Goal: Task Accomplishment & Management: Manage account settings

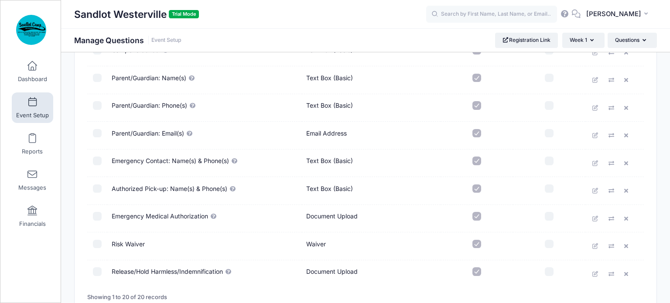
scroll to position [467, 0]
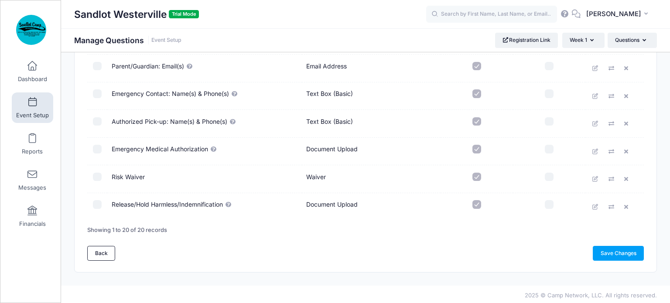
click at [595, 150] on icon at bounding box center [595, 152] width 7 height 6
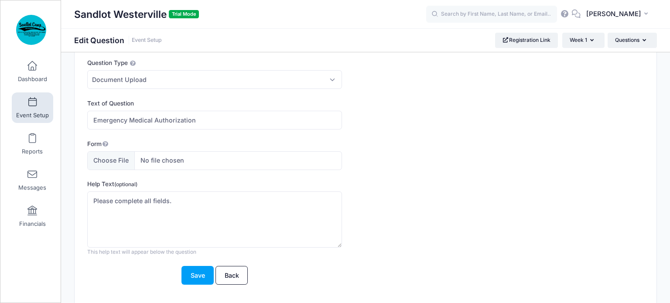
scroll to position [31, 0]
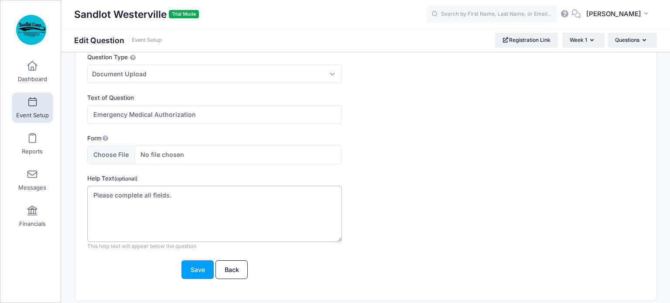
drag, startPoint x: 179, startPoint y: 193, endPoint x: 81, endPoint y: 188, distance: 98.6
click at [81, 188] on div "Question Type Please Select Checkboxes Country Date Document Upload Dropdown Dr…" at bounding box center [366, 167] width 582 height 266
paste textarea "I give permission for my child to participate in the Sandlot Sports Camp and ac…"
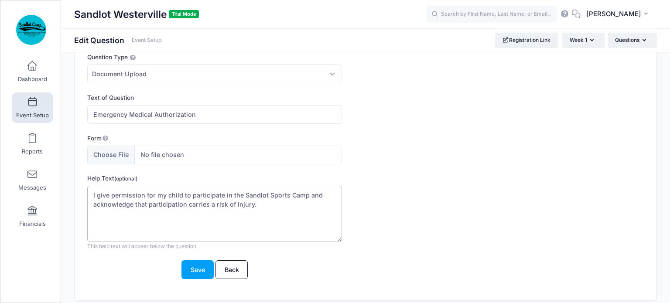
click at [92, 193] on textarea "Please complete all fields." at bounding box center [214, 214] width 255 height 56
paste textarea "To enable parents/guardians to authorize the provision of emergency treatment f…"
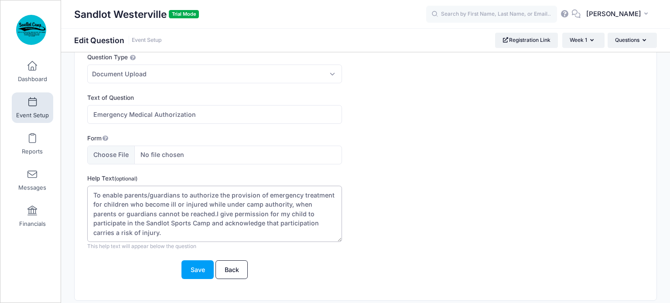
drag, startPoint x: 94, startPoint y: 192, endPoint x: 181, endPoint y: 189, distance: 87.2
click at [182, 190] on textarea "Please complete all fields." at bounding box center [214, 214] width 255 height 56
drag, startPoint x: 256, startPoint y: 194, endPoint x: 279, endPoint y: 193, distance: 22.7
click at [279, 193] on textarea "Please complete all fields." at bounding box center [214, 214] width 255 height 56
drag, startPoint x: 94, startPoint y: 194, endPoint x: 119, endPoint y: 211, distance: 31.1
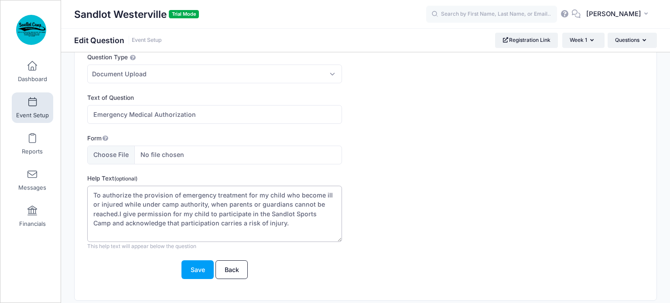
click at [119, 211] on textarea "Please complete all fields." at bounding box center [214, 214] width 255 height 56
click at [123, 214] on textarea "Please complete all fields." at bounding box center [214, 214] width 255 height 56
drag, startPoint x: 94, startPoint y: 189, endPoint x: 119, endPoint y: 212, distance: 34.0
click at [119, 212] on textarea "Please complete all fields." at bounding box center [214, 214] width 255 height 56
click at [121, 212] on textarea "Please complete all fields." at bounding box center [214, 214] width 255 height 56
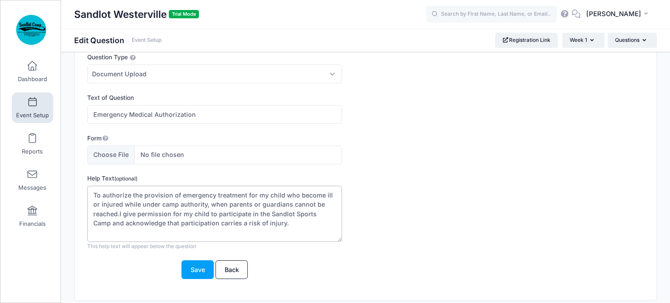
drag, startPoint x: 120, startPoint y: 211, endPoint x: 280, endPoint y: 222, distance: 160.3
click at [280, 222] on textarea "Please complete all fields." at bounding box center [214, 214] width 255 height 56
paste textarea "n the event that reasonable attempts to contact the above-mentioned have been u…"
drag, startPoint x: 92, startPoint y: 192, endPoint x: 99, endPoint y: 196, distance: 8.0
click at [99, 196] on textarea "Please complete all fields." at bounding box center [214, 214] width 255 height 56
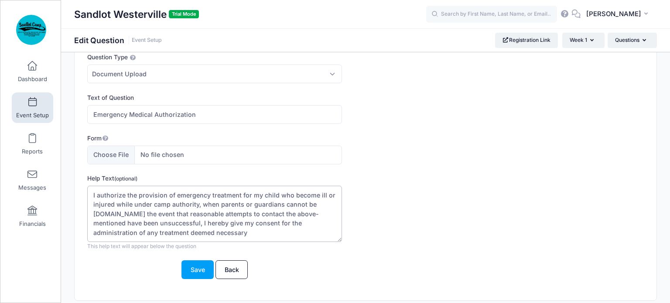
drag, startPoint x: 277, startPoint y: 191, endPoint x: 288, endPoint y: 194, distance: 11.0
click at [288, 194] on textarea "Please complete all fields." at bounding box center [214, 214] width 255 height 56
click at [119, 211] on textarea "Please complete all fields." at bounding box center [214, 214] width 255 height 56
drag, startPoint x: 242, startPoint y: 212, endPoint x: 267, endPoint y: 211, distance: 25.3
click at [243, 212] on textarea "Please complete all fields." at bounding box center [214, 214] width 255 height 56
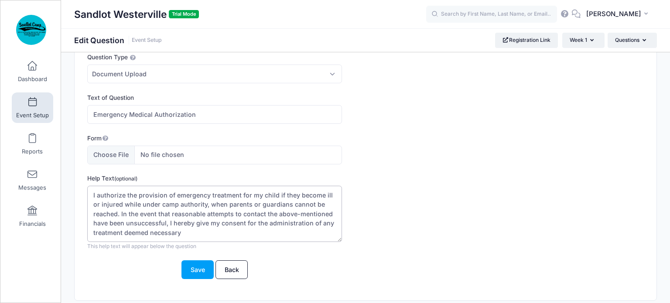
drag, startPoint x: 265, startPoint y: 211, endPoint x: 329, endPoint y: 214, distance: 63.7
click at [329, 214] on textarea "Please complete all fields." at bounding box center [214, 214] width 255 height 56
click at [296, 228] on textarea "Please complete all fields." at bounding box center [214, 214] width 255 height 56
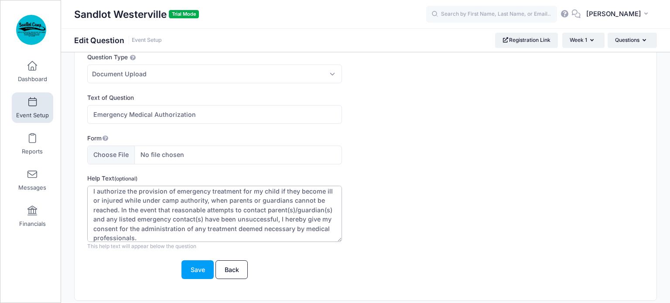
paste textarea "This authorization does not cover major surgery unless the medical opinions of …"
type textarea "I authorize the provision of emergency treatment for my child if they become il…"
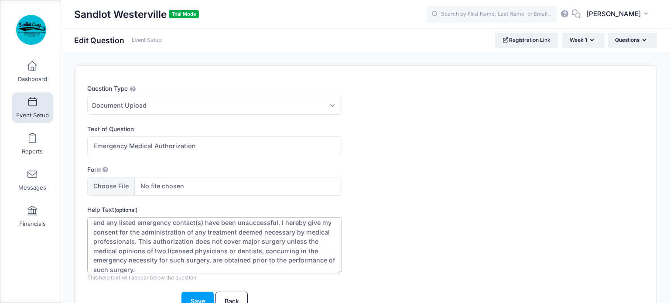
scroll to position [0, 0]
click at [263, 106] on span "Document Upload" at bounding box center [214, 105] width 255 height 19
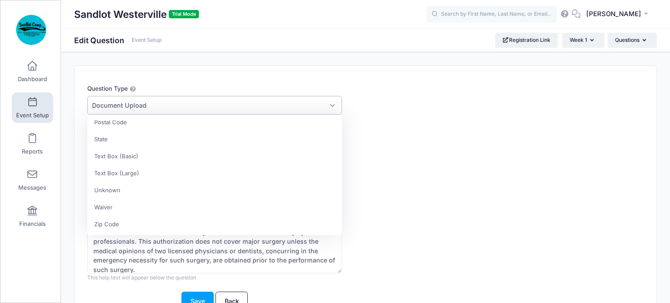
scroll to position [231, 0]
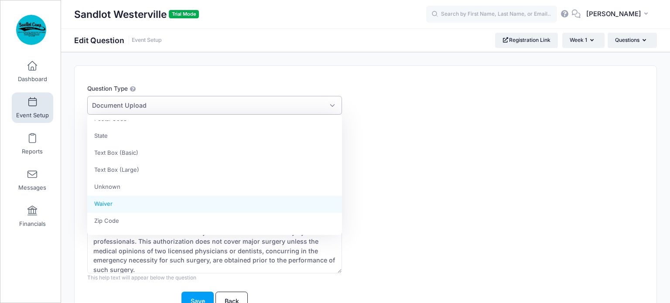
select select "signature"
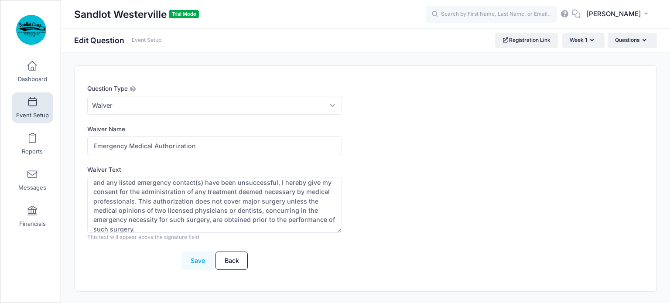
click at [194, 261] on button "Save" at bounding box center [197, 261] width 32 height 19
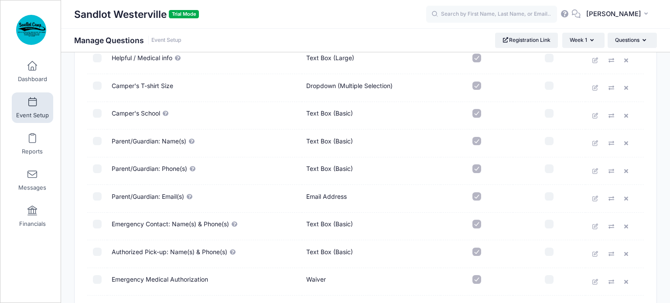
scroll to position [467, 0]
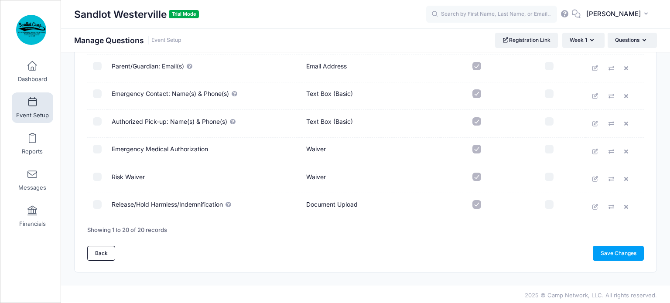
click at [607, 255] on link "Save Changes" at bounding box center [617, 253] width 51 height 15
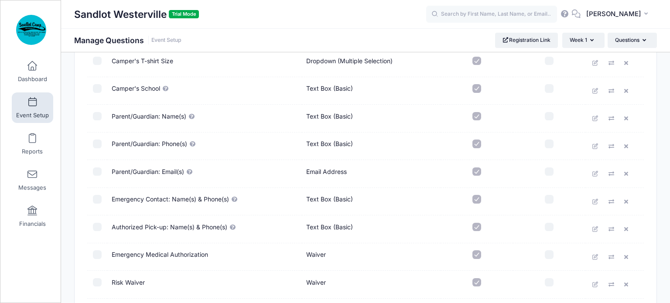
scroll to position [467, 0]
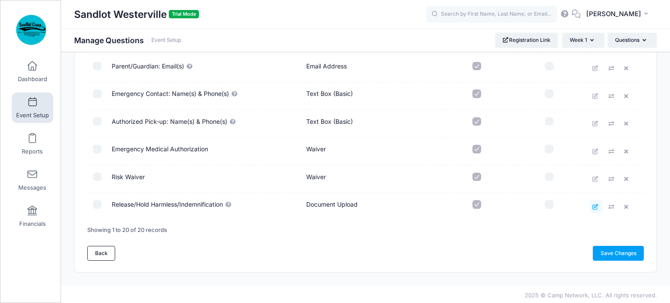
click at [595, 205] on icon at bounding box center [595, 207] width 7 height 6
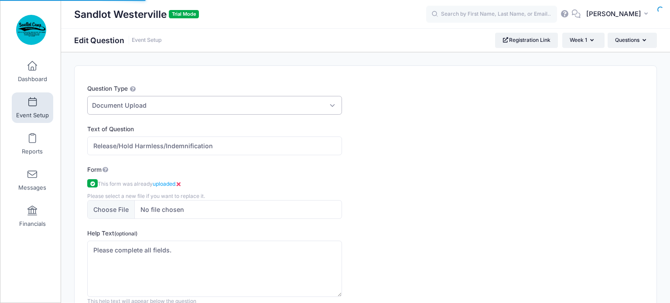
click at [180, 102] on span "Document Upload" at bounding box center [214, 105] width 255 height 19
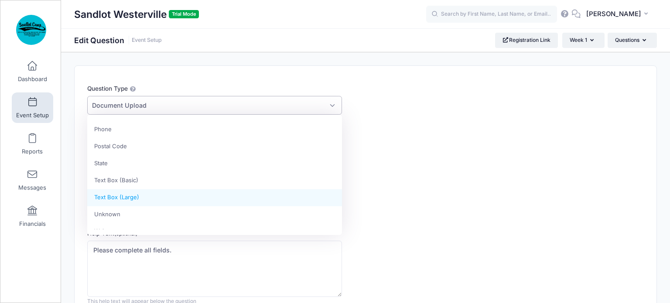
scroll to position [231, 0]
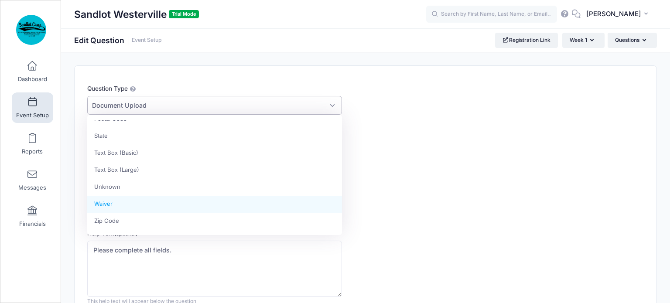
select select "signature"
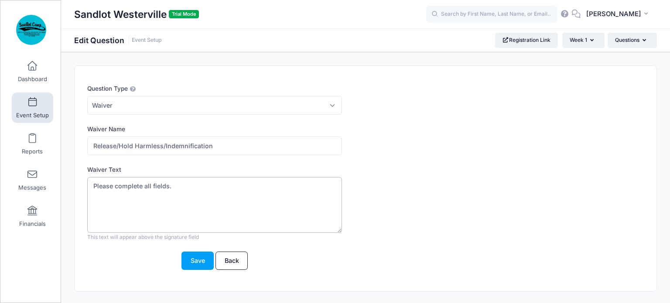
drag, startPoint x: 170, startPoint y: 185, endPoint x: 90, endPoint y: 184, distance: 79.8
click at [92, 184] on textarea "Please complete all fields." at bounding box center [214, 205] width 255 height 56
click at [189, 257] on button "Save" at bounding box center [197, 261] width 32 height 19
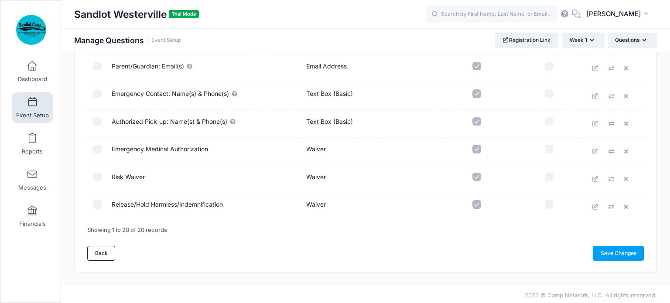
click at [594, 176] on icon at bounding box center [595, 179] width 7 height 6
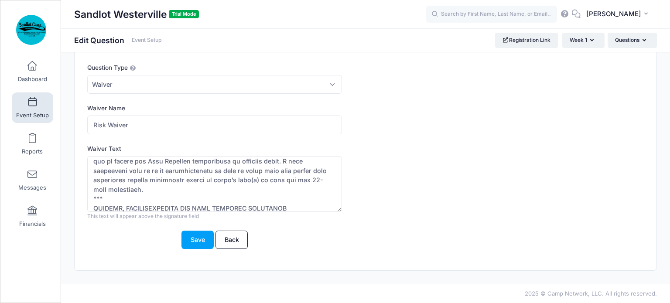
scroll to position [66, 0]
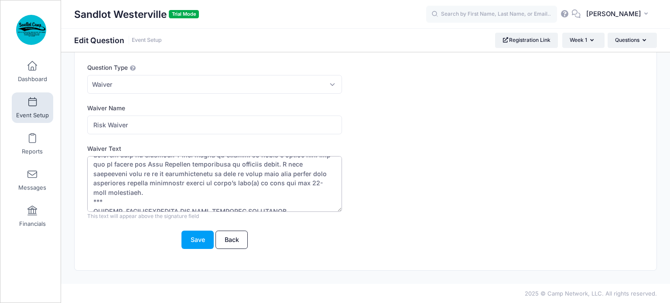
drag, startPoint x: 292, startPoint y: 201, endPoint x: 91, endPoint y: 197, distance: 201.5
click at [91, 197] on textarea "Waiver Text" at bounding box center [214, 184] width 255 height 56
click at [254, 181] on textarea "Waiver Text" at bounding box center [214, 184] width 255 height 56
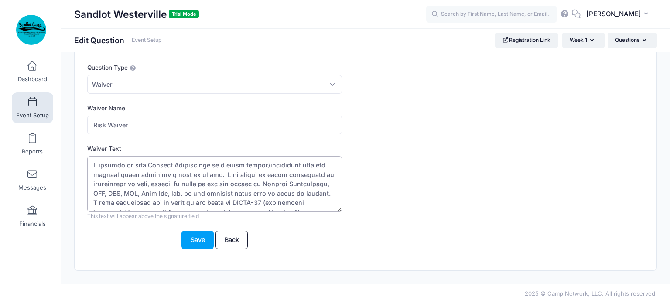
scroll to position [0, 0]
drag, startPoint x: 99, startPoint y: 194, endPoint x: 107, endPoint y: 191, distance: 8.4
click at [107, 191] on textarea "Waiver Text" at bounding box center [214, 184] width 255 height 56
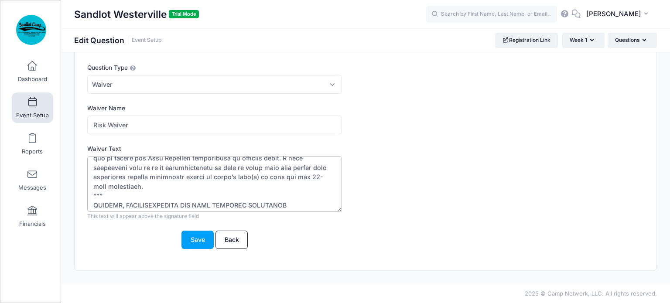
scroll to position [84, 0]
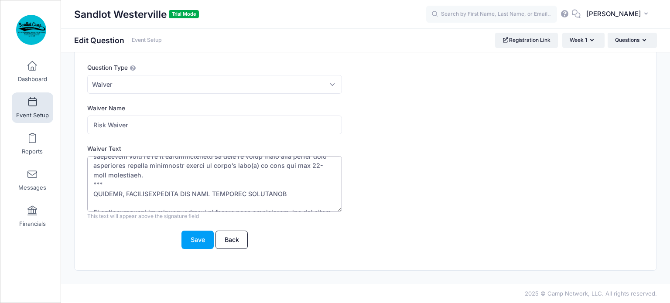
click at [92, 170] on textarea "Waiver Text" at bounding box center [214, 184] width 255 height 56
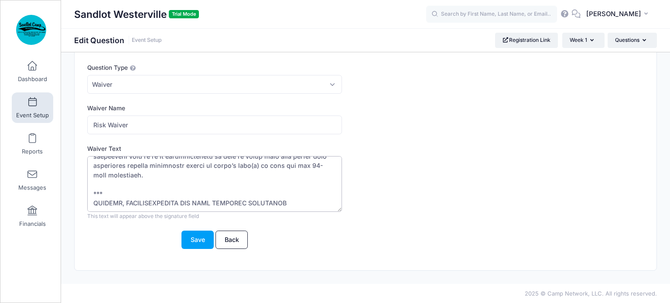
scroll to position [107, 0]
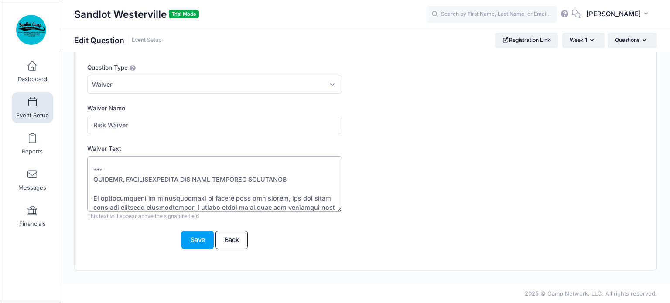
click at [92, 169] on textarea "Waiver Text" at bounding box center [214, 184] width 255 height 56
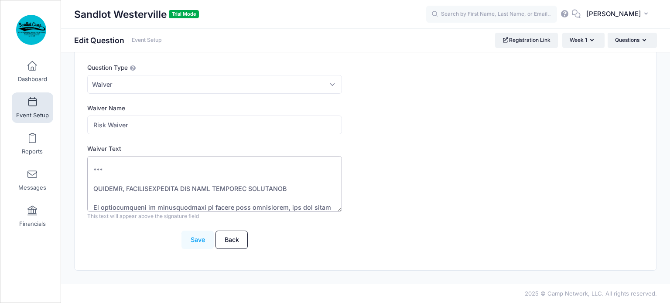
type textarea "L ipsumdolor sita Consect Adipiscinge se d eiusm tempor/incididunt utla etd mag…"
click at [196, 238] on button "Save" at bounding box center [197, 240] width 32 height 19
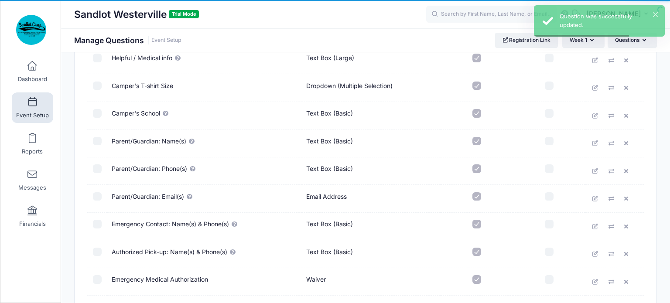
scroll to position [467, 0]
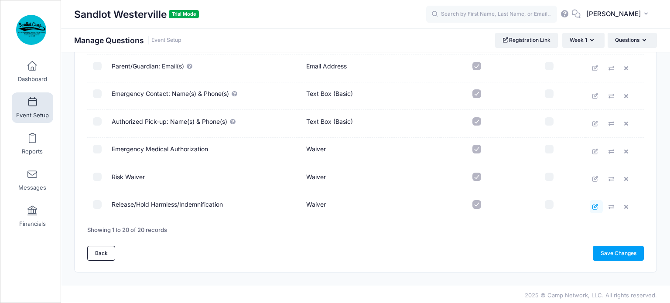
click at [596, 204] on icon at bounding box center [595, 207] width 7 height 6
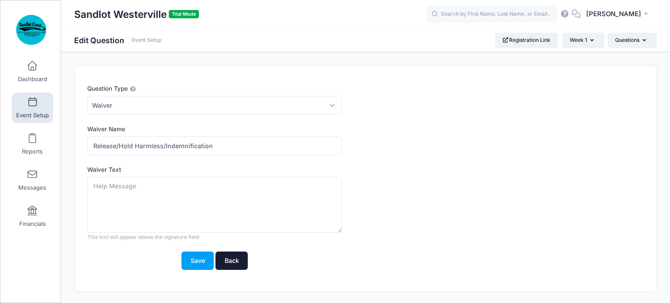
click at [234, 258] on link "Back" at bounding box center [231, 261] width 32 height 19
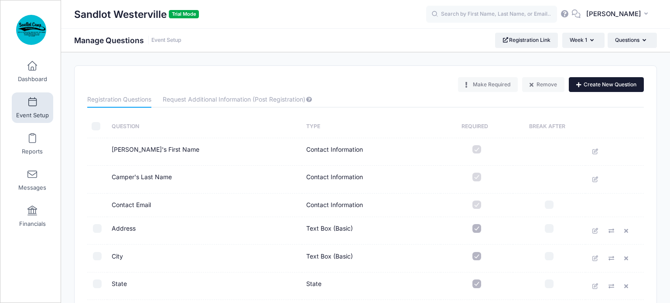
click at [584, 84] on button "Create New Question" at bounding box center [606, 84] width 75 height 15
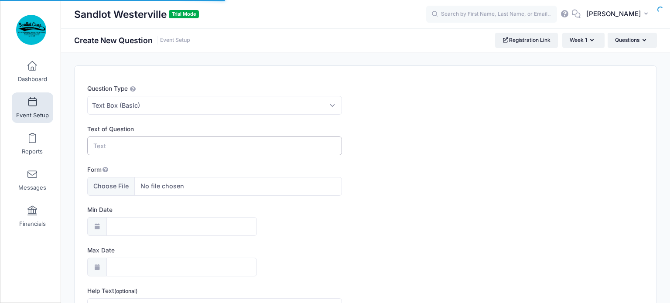
click at [102, 146] on input "Text of Question" at bounding box center [214, 145] width 255 height 19
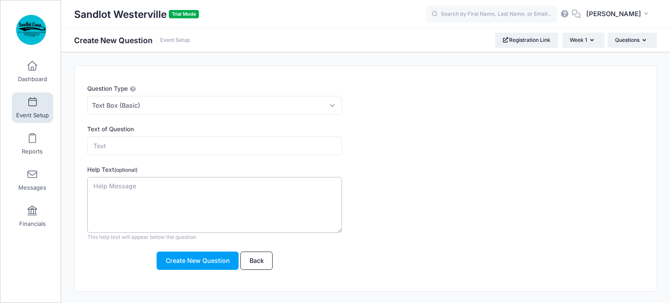
click at [110, 194] on textarea "Help Text (optional)" at bounding box center [214, 205] width 255 height 56
paste textarea "I attest that the camper is currently insured under a health/medical insurance …"
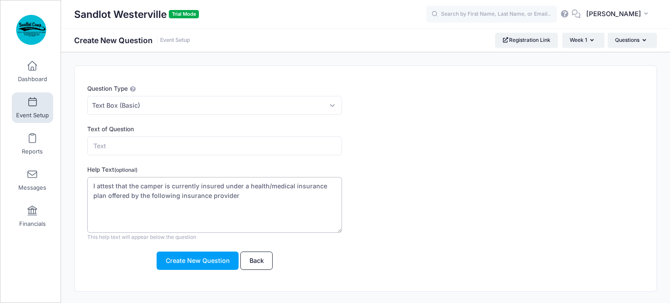
type textarea "I attest that the camper is currently insured under a health/medical insurance …"
click at [106, 145] on input "Text of Question" at bounding box center [214, 145] width 255 height 19
click at [92, 144] on input "Insurance Coverage" at bounding box center [214, 145] width 255 height 19
type input "Medical Insurance Coverage"
click at [239, 195] on textarea "I attest that the camper is currently insured under a health/medical insurance …" at bounding box center [214, 205] width 255 height 56
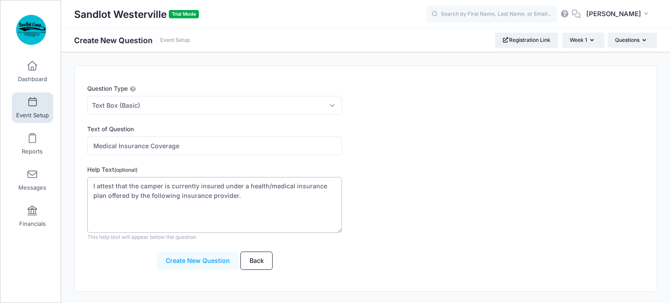
type textarea "I attest that the camper is currently insured under a health/medical insurance …"
click at [194, 258] on button "Create New Question" at bounding box center [198, 261] width 82 height 19
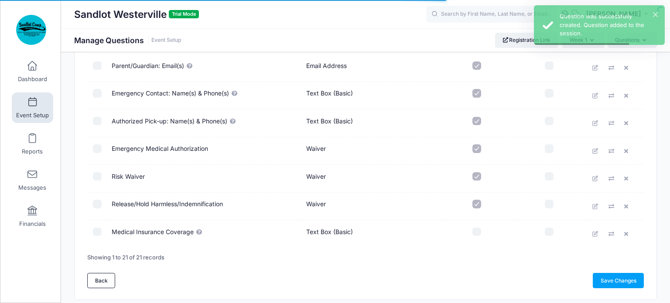
scroll to position [474, 0]
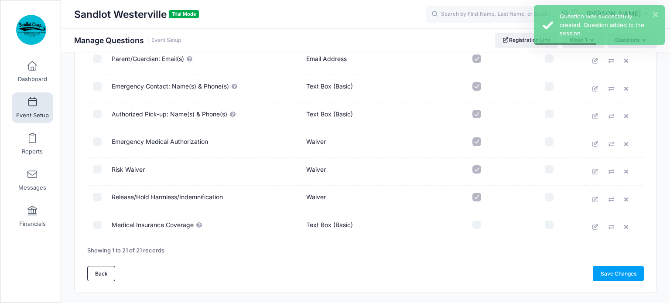
click at [476, 224] on input "checkbox" at bounding box center [476, 225] width 9 height 9
checkbox input "true"
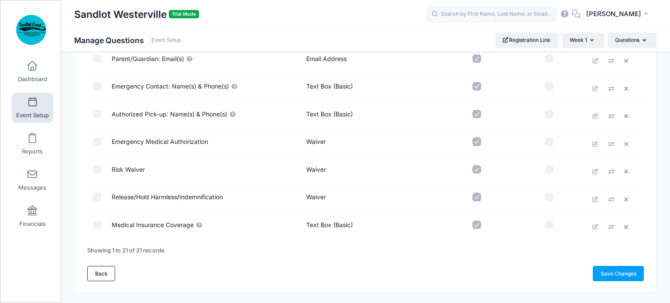
drag, startPoint x: 85, startPoint y: 222, endPoint x: 112, endPoint y: 211, distance: 29.1
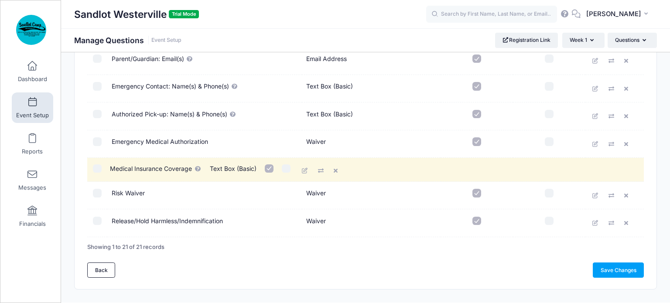
drag, startPoint x: 221, startPoint y: 221, endPoint x: 222, endPoint y: 167, distance: 54.1
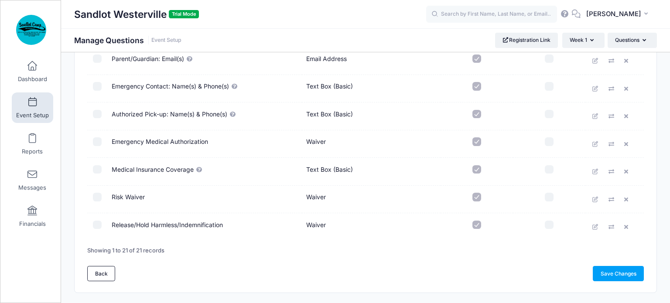
click at [191, 222] on td "Release/Hold Harmless/Indemnification" at bounding box center [204, 226] width 194 height 27
click at [596, 225] on icon at bounding box center [595, 227] width 7 height 6
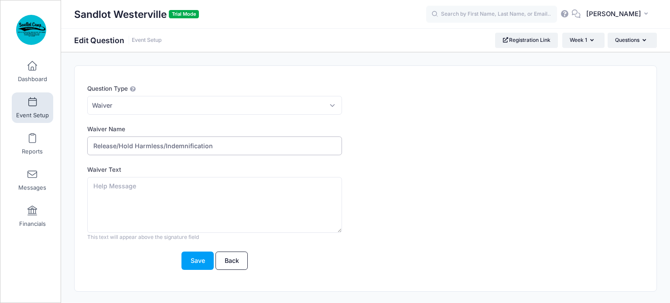
drag, startPoint x: 219, startPoint y: 141, endPoint x: 93, endPoint y: 143, distance: 126.0
click at [79, 143] on div "Question Type Please Select Checkboxes Country Date Document Upload Dropdown Dr…" at bounding box center [366, 178] width 582 height 225
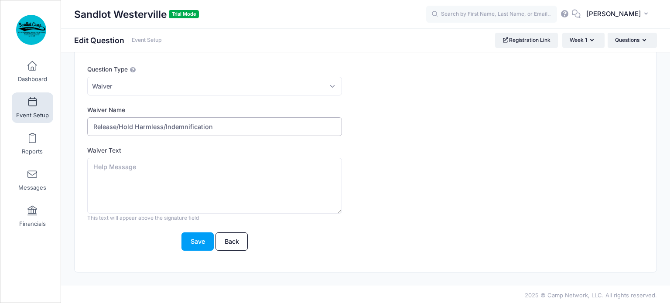
scroll to position [21, 0]
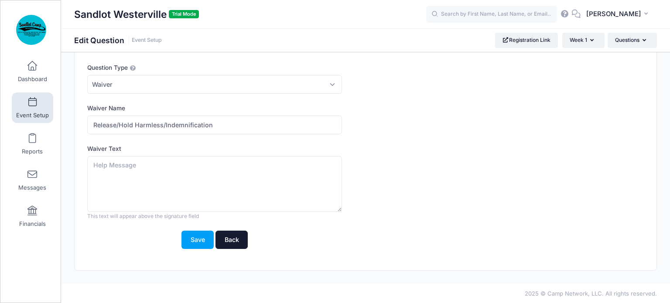
click at [231, 236] on link "Back" at bounding box center [231, 240] width 32 height 19
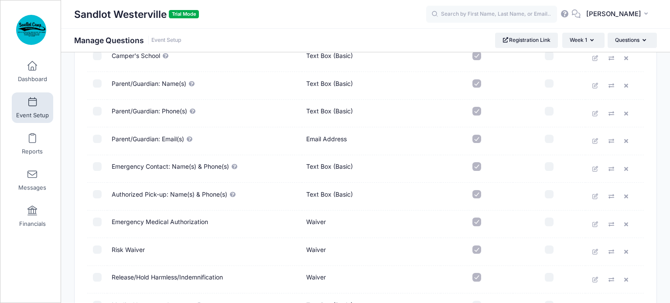
scroll to position [476, 0]
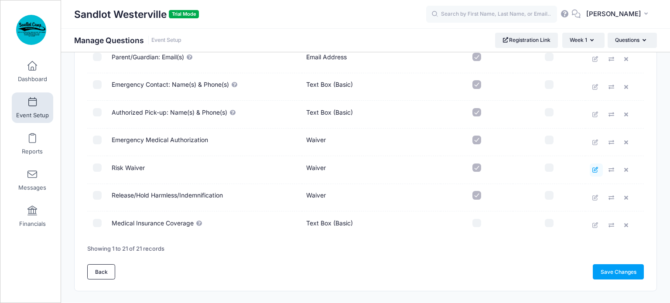
click at [596, 168] on icon at bounding box center [595, 170] width 7 height 6
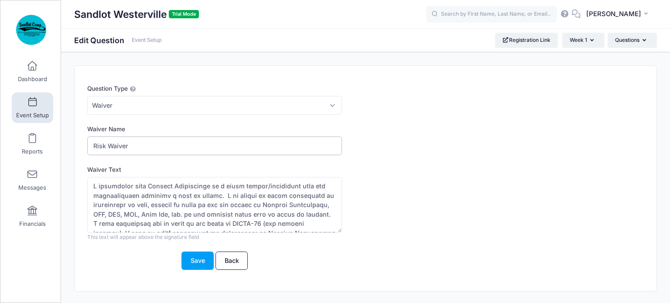
click at [142, 145] on input "Risk Waiver" at bounding box center [214, 145] width 255 height 19
paste input "Release/Hold Harmless/Indemnification"
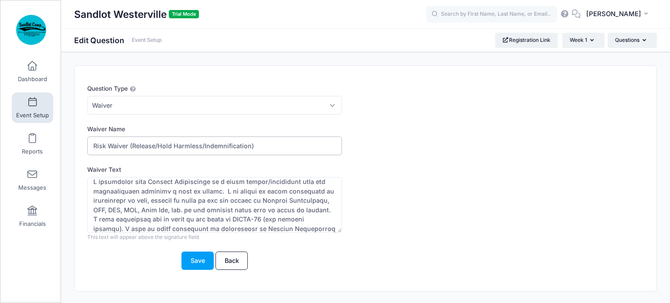
type input "Risk Waiver (Release/Hold Harmless/Indemnification)"
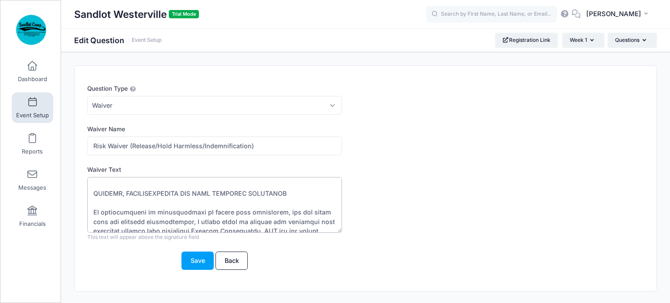
scroll to position [126, 0]
drag, startPoint x: 93, startPoint y: 180, endPoint x: 276, endPoint y: 181, distance: 182.7
click at [288, 186] on textarea "Waiver Text" at bounding box center [214, 205] width 255 height 56
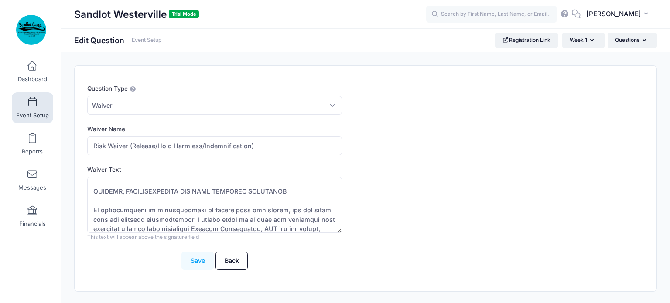
click at [194, 260] on button "Save" at bounding box center [197, 261] width 32 height 19
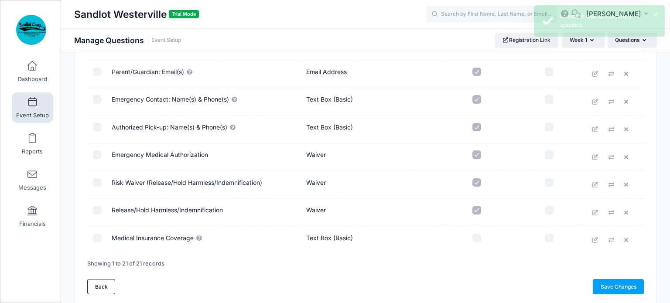
scroll to position [468, 0]
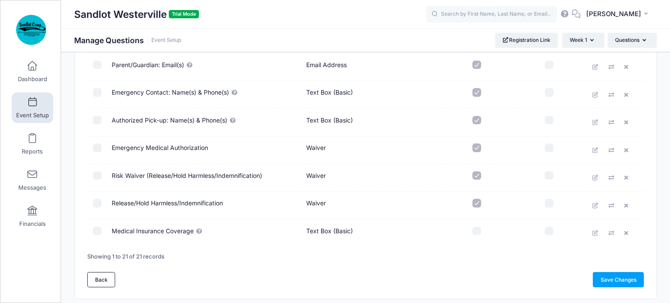
click at [478, 228] on input "checkbox" at bounding box center [476, 231] width 9 height 9
checkbox input "true"
click at [629, 204] on icon at bounding box center [627, 206] width 7 height 6
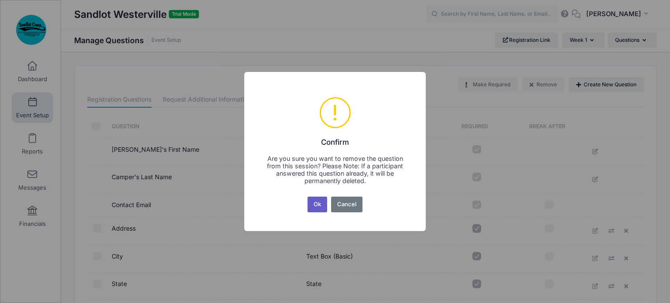
click at [319, 204] on button "Ok" at bounding box center [317, 205] width 20 height 16
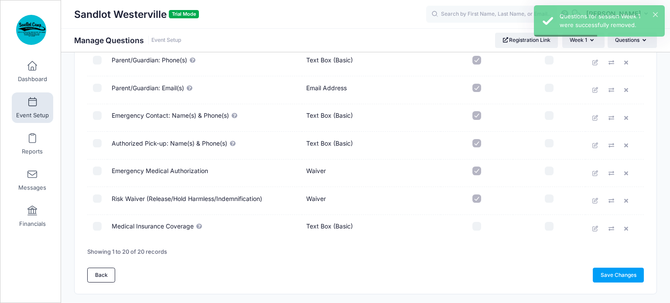
scroll to position [450, 0]
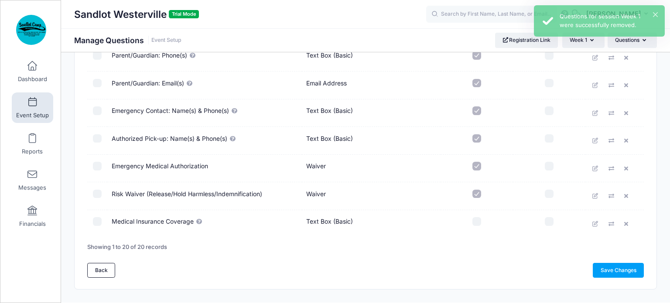
click at [475, 219] on input "checkbox" at bounding box center [476, 221] width 9 height 9
checkbox input "true"
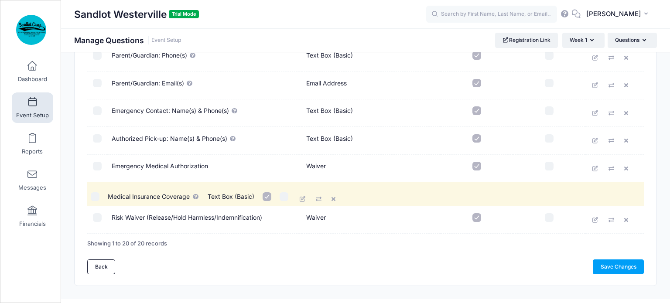
drag, startPoint x: 394, startPoint y: 219, endPoint x: 393, endPoint y: 196, distance: 22.7
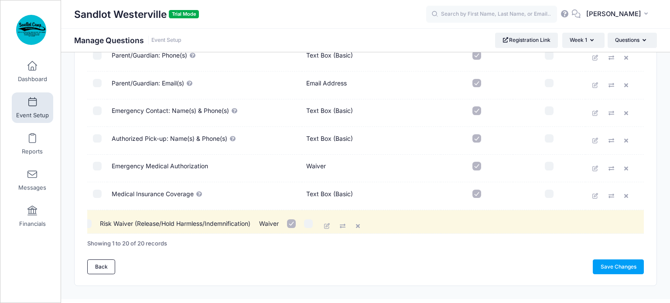
drag, startPoint x: 280, startPoint y: 218, endPoint x: 271, endPoint y: 222, distance: 9.4
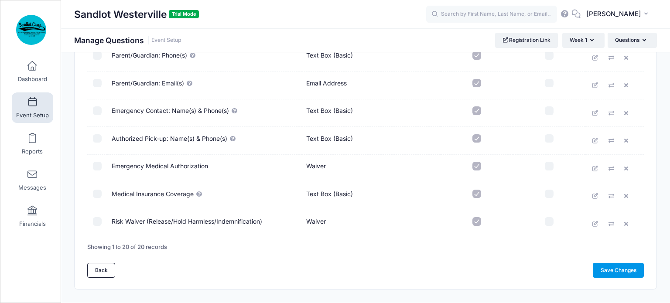
click at [606, 267] on link "Save Changes" at bounding box center [617, 270] width 51 height 15
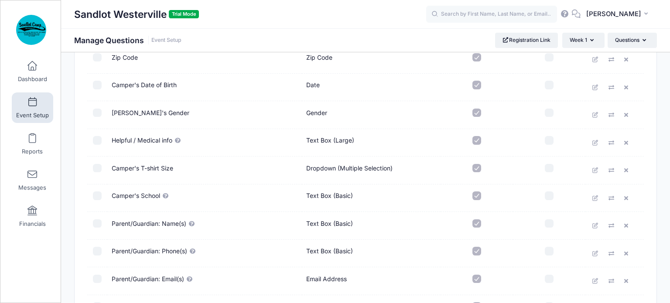
scroll to position [249, 0]
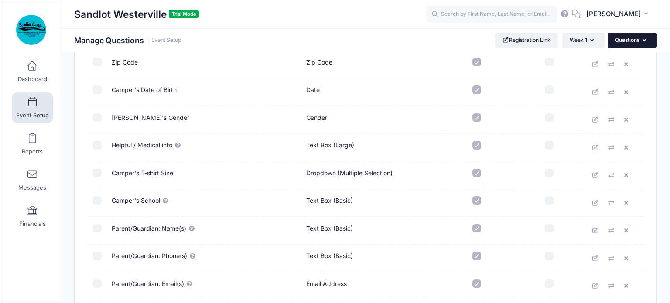
click at [647, 41] on button "Questions" at bounding box center [631, 40] width 49 height 15
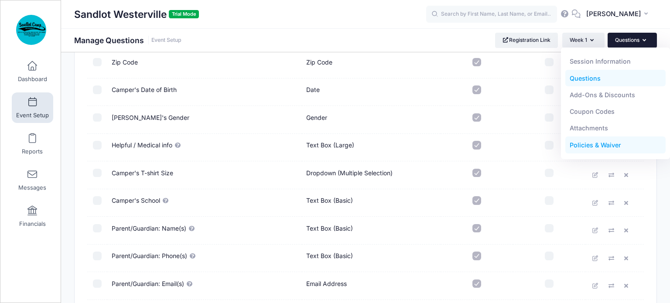
click at [606, 142] on link "Policies & Waiver" at bounding box center [615, 145] width 101 height 17
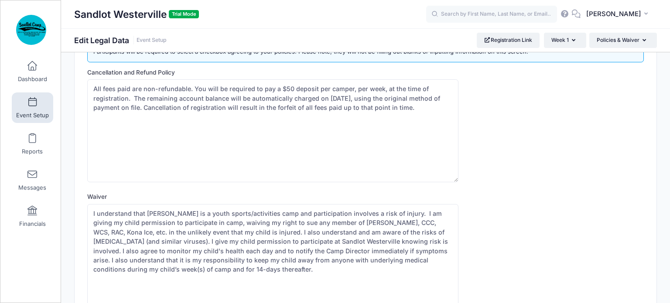
scroll to position [120, 0]
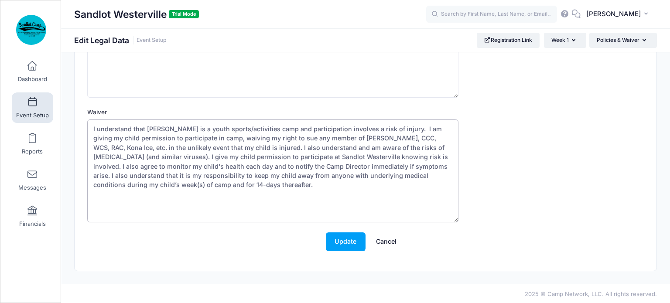
drag, startPoint x: 252, startPoint y: 185, endPoint x: 81, endPoint y: 121, distance: 182.1
click at [81, 124] on div "Participants will be required to select a checkbox agreeing to your policies. P…" at bounding box center [366, 108] width 582 height 325
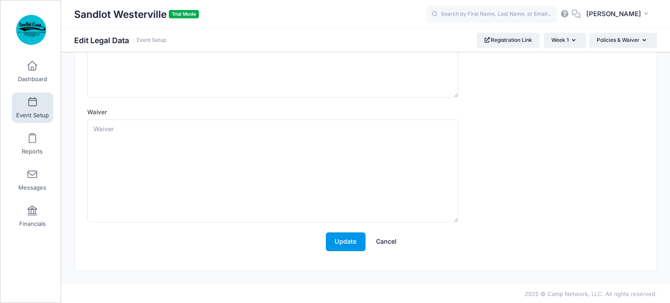
click at [347, 241] on button "Update" at bounding box center [346, 241] width 40 height 19
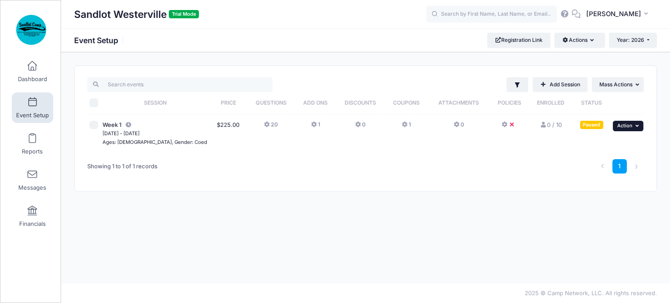
click at [631, 126] on span "Action" at bounding box center [624, 126] width 15 height 6
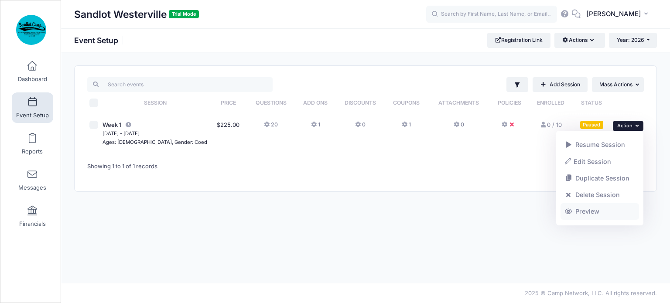
click at [589, 211] on link "Preview" at bounding box center [599, 211] width 79 height 17
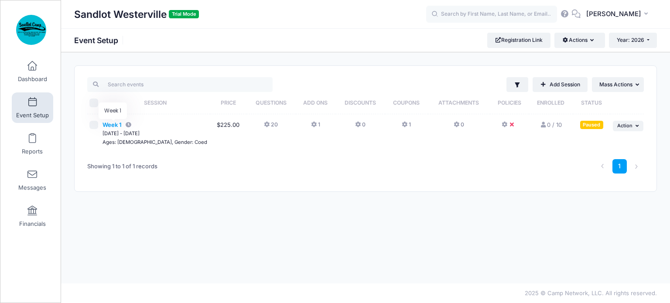
click at [116, 124] on span "Week 1" at bounding box center [111, 124] width 19 height 7
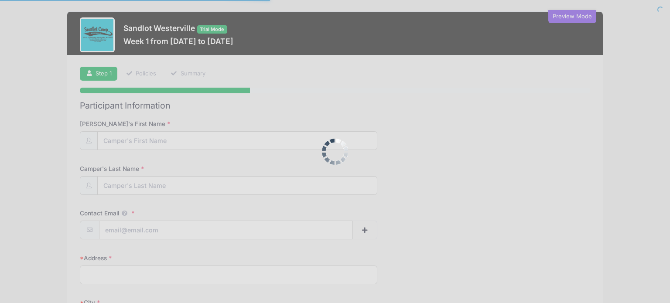
select select
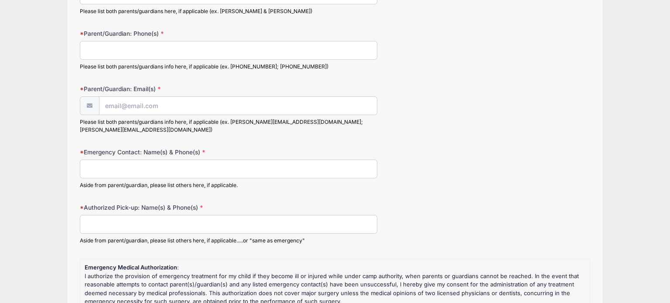
scroll to position [764, 0]
click at [150, 103] on input "Parent/Guardian: Email(s)" at bounding box center [238, 105] width 278 height 19
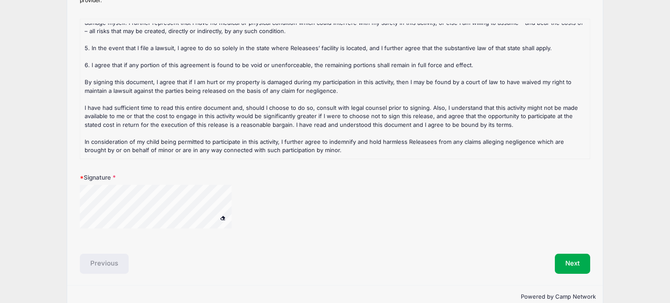
scroll to position [1209, 0]
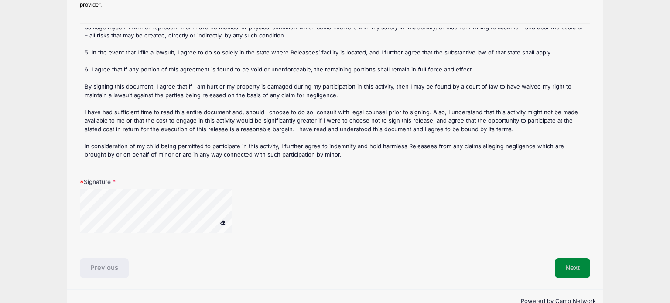
click at [562, 258] on button "Next" at bounding box center [572, 268] width 35 height 20
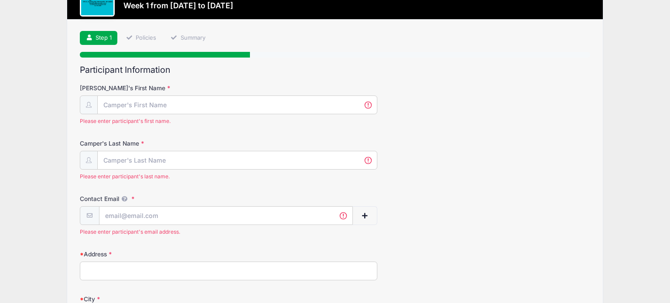
scroll to position [0, 0]
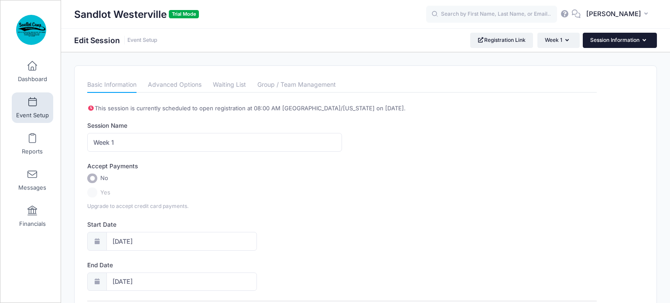
click at [619, 36] on button "Session Information" at bounding box center [619, 40] width 74 height 15
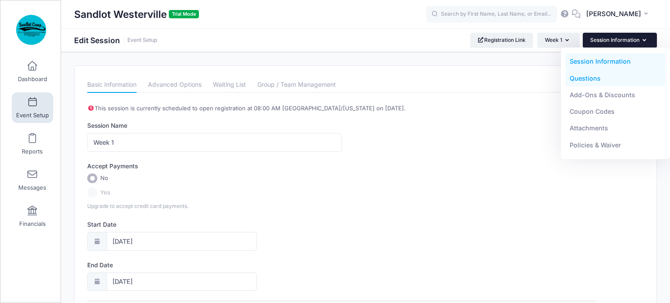
click at [605, 77] on link "Questions" at bounding box center [615, 78] width 101 height 17
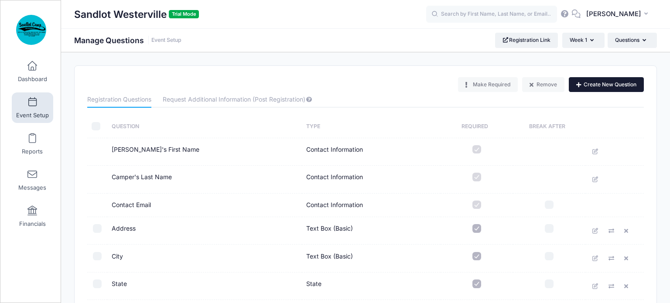
click at [591, 84] on button "Create New Question" at bounding box center [606, 84] width 75 height 15
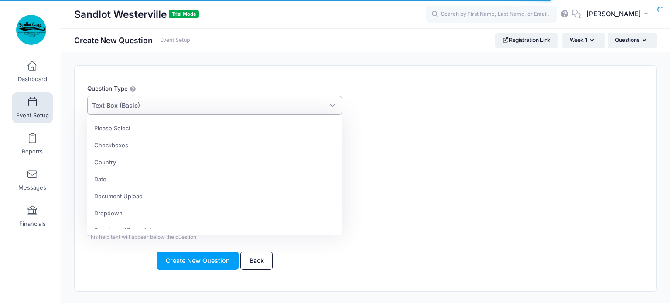
click at [146, 105] on span "Text Box (Basic)" at bounding box center [214, 105] width 255 height 19
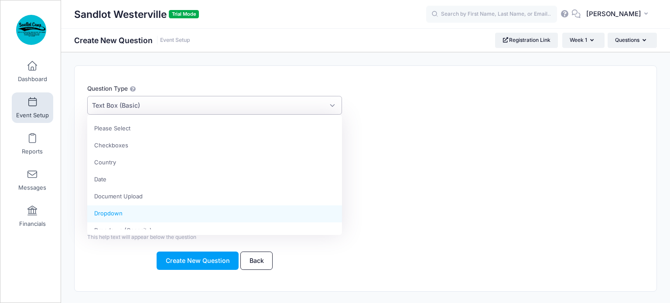
select select "dropdown_select"
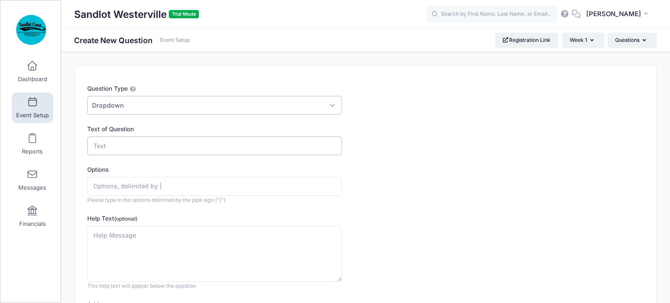
click at [126, 146] on input "Text of Question" at bounding box center [214, 145] width 255 height 19
type input "Early drop-off?"
click at [101, 184] on input "Options" at bounding box center [214, 186] width 255 height 19
click at [93, 185] on input "Yes | No" at bounding box center [214, 186] width 255 height 19
click at [149, 186] on input "No | Yes | No" at bounding box center [214, 186] width 255 height 19
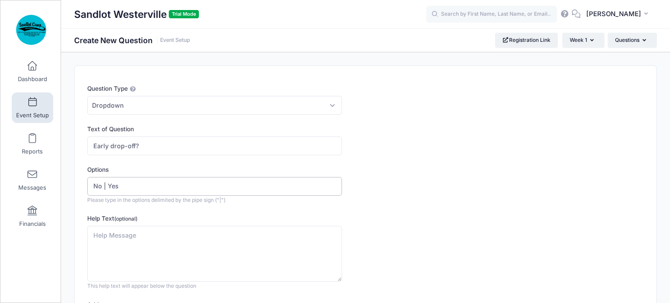
type input "No | Yes"
click at [113, 235] on textarea "Help Text (optional)" at bounding box center [214, 254] width 255 height 56
click at [136, 230] on textarea "Help Text (optional)" at bounding box center [214, 254] width 255 height 56
type textarea "n"
paste textarea "8:00-8:45 = early bird drop-off campers only ($25/camper/week) 9:00-9:15 = norm…"
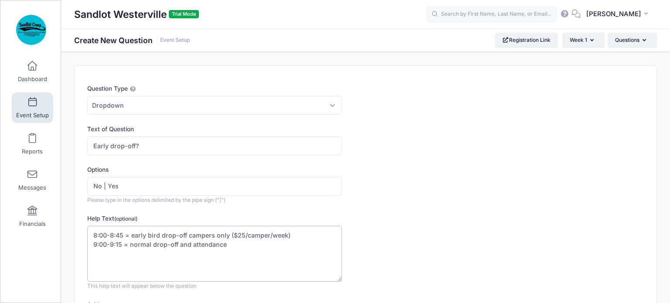
click at [92, 234] on textarea "8:00-8:45 = early bird drop-off campers only ($25/camper/week) 9:00-9:15 = norm…" at bounding box center [214, 254] width 255 height 56
drag, startPoint x: 272, startPoint y: 234, endPoint x: 314, endPoint y: 232, distance: 41.9
click at [327, 235] on textarea "At the rate of 8:00-8:45 = early bird drop-off campers only ($25/camper/week) 9…" at bounding box center [214, 254] width 255 height 56
click at [186, 236] on textarea "At the rate of $25/camper/week8:00-8:45 = early bird drop-off campers only () 9…" at bounding box center [214, 254] width 255 height 56
click at [188, 233] on textarea "At the rate of $25/camper/week8:00-8:45 = early bird drop-off campers only () 9…" at bounding box center [214, 254] width 255 height 56
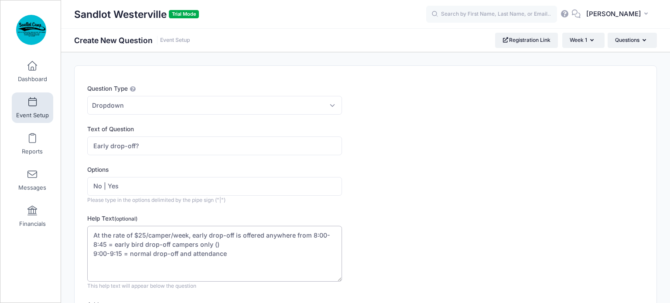
click at [107, 243] on textarea "At the rate of $25/camper/week, early drop-off is offered anywhere from 8:00-8:…" at bounding box center [214, 254] width 255 height 56
click at [112, 234] on textarea "At the rate of $25/camper/week, early drop-off is offered anywhere from 8:00-8:…" at bounding box center [214, 254] width 255 height 56
click at [155, 242] on textarea "At the additional rate of $25/camper/week, early drop-off is offered anywhere f…" at bounding box center [214, 254] width 255 height 56
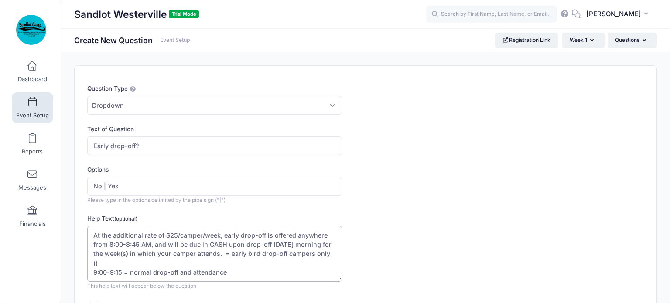
drag, startPoint x: 233, startPoint y: 253, endPoint x: 334, endPoint y: 253, distance: 101.1
click at [334, 253] on textarea "At the additional rate of $25/camper/week, early drop-off is offered anywhere f…" at bounding box center [214, 254] width 255 height 56
drag, startPoint x: 306, startPoint y: 255, endPoint x: 333, endPoint y: 258, distance: 26.3
click at [333, 258] on textarea "At the additional rate of $25/camper/week, early drop-off is offered anywhere f…" at bounding box center [214, 254] width 255 height 56
click at [337, 252] on textarea "At the additional rate of $25/camper/week, early drop-off is offered anywhere f…" at bounding box center [214, 254] width 255 height 56
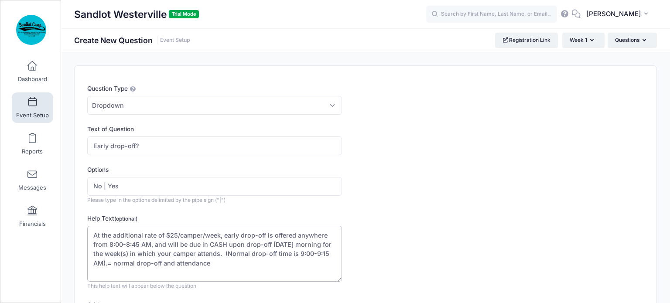
drag, startPoint x: 217, startPoint y: 262, endPoint x: 107, endPoint y: 266, distance: 109.5
click at [107, 266] on textarea "At the additional rate of $25/camper/week, early drop-off is offered anywhere f…" at bounding box center [214, 254] width 255 height 56
drag, startPoint x: 266, startPoint y: 232, endPoint x: 288, endPoint y: 233, distance: 21.8
click at [287, 235] on textarea "At the additional rate of $25/camper/week, early drop-off is offered anywhere f…" at bounding box center [214, 254] width 255 height 56
click at [293, 236] on textarea "At the additional rate of $25/camper/week, early drop-off is offered anywhere f…" at bounding box center [214, 254] width 255 height 56
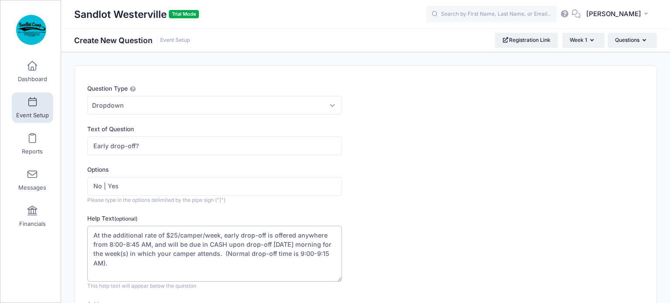
drag, startPoint x: 296, startPoint y: 234, endPoint x: 326, endPoint y: 235, distance: 29.2
click at [326, 235] on textarea "At the additional rate of $25/camper/week, early drop-off is offered anywhere f…" at bounding box center [214, 254] width 255 height 56
click at [112, 243] on textarea "At the additional rate of $25/camper/week, early drop-off is offered within the…" at bounding box center [214, 254] width 255 height 56
click at [108, 243] on textarea "At the additional rate of $25/camper/week, early drop-off is offered within the…" at bounding box center [214, 254] width 255 height 56
click at [138, 244] on textarea "At the additional rate of $25/camper/week, early drop-off is offered within the…" at bounding box center [214, 254] width 255 height 56
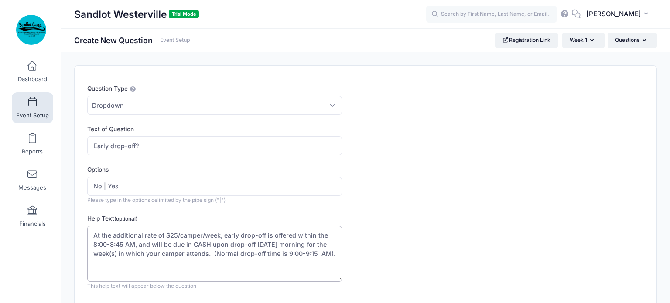
click at [135, 246] on textarea "At the additional rate of $25/camper/week, early drop-off is offered within the…" at bounding box center [214, 254] width 255 height 56
drag, startPoint x: 160, startPoint y: 244, endPoint x: 163, endPoint y: 237, distance: 7.4
click at [173, 241] on textarea "At the additional rate of $25/camper/week, early drop-off is offered within the…" at bounding box center [214, 254] width 255 height 56
click at [259, 250] on textarea "At the additional rate of $25/camper/week, early drop-off is offered within the…" at bounding box center [214, 254] width 255 height 56
click at [212, 261] on textarea "At the additional rate of $25/camper/week, early drop-off is offered within the…" at bounding box center [214, 254] width 255 height 56
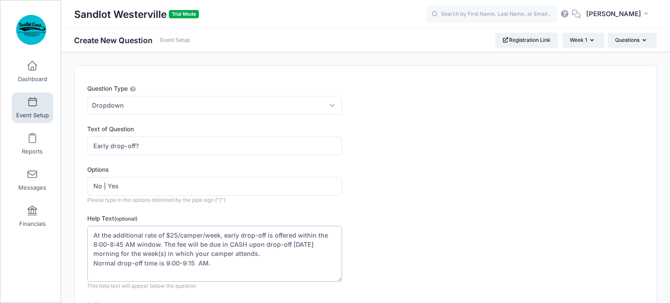
click at [196, 262] on textarea "At the additional rate of $25/camper/week, early drop-off is offered within the…" at bounding box center [214, 254] width 255 height 56
click at [237, 232] on textarea "At the additional rate of $25/camper/week, early drop-off is offered within the…" at bounding box center [214, 254] width 255 height 56
click at [93, 261] on textarea "At the additional rate of $25/camper/week, early* drop-off is offered within th…" at bounding box center [214, 254] width 255 height 56
click at [219, 263] on textarea "At the additional rate of $25/camper/week, early* drop-off is offered within th…" at bounding box center [214, 254] width 255 height 56
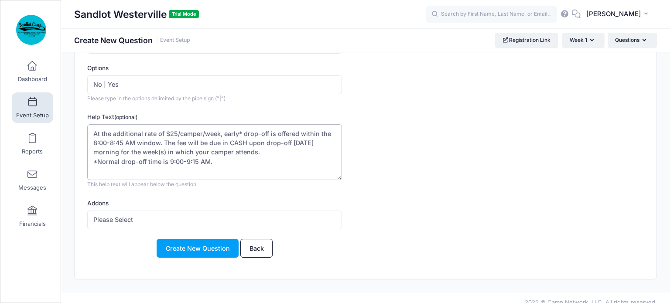
scroll to position [102, 0]
type textarea "At the additional rate of $25/camper/week, early* drop-off is offered within th…"
click at [224, 221] on select "Please Select Early drop-off ($25.00)" at bounding box center [214, 219] width 255 height 19
select select "4385"
click at [87, 210] on select "Please Select Early drop-off ($25.00)" at bounding box center [214, 219] width 255 height 19
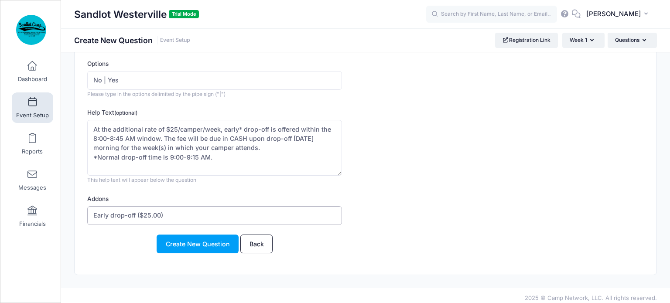
scroll to position [110, 0]
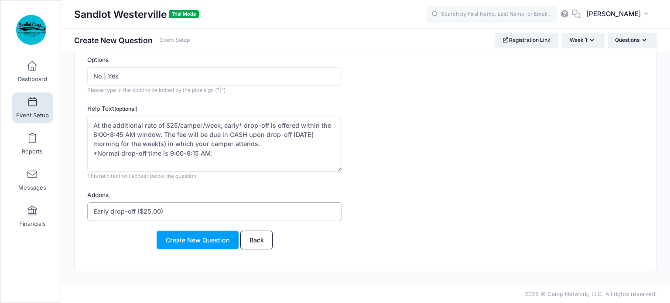
click at [168, 211] on select "Please Select Early drop-off ($25.00)" at bounding box center [214, 211] width 255 height 19
select select
click at [87, 202] on select "Please Select Early drop-off ($25.00)" at bounding box center [214, 211] width 255 height 19
click at [196, 237] on button "Create New Question" at bounding box center [198, 240] width 82 height 19
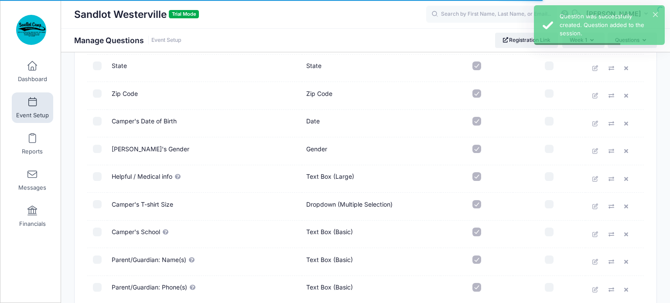
scroll to position [494, 0]
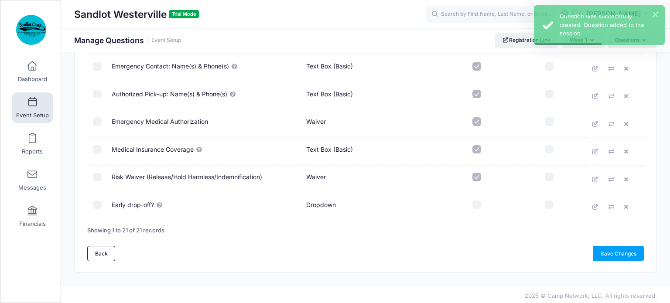
click at [478, 203] on input "checkbox" at bounding box center [476, 205] width 9 height 9
checkbox input "true"
click at [615, 251] on link "Save Changes" at bounding box center [617, 253] width 51 height 15
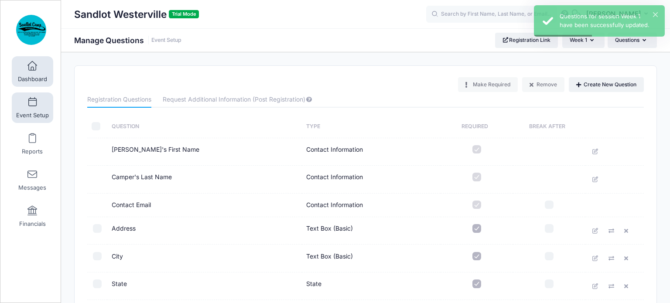
click at [36, 71] on link "Dashboard" at bounding box center [32, 71] width 41 height 31
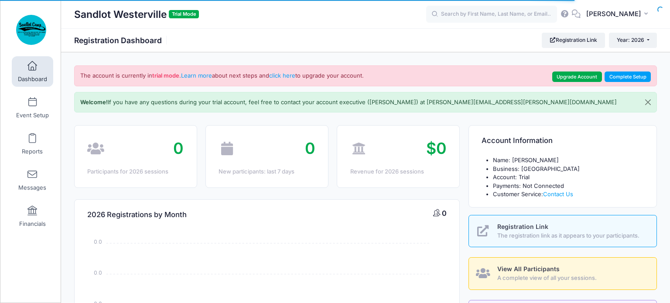
select select
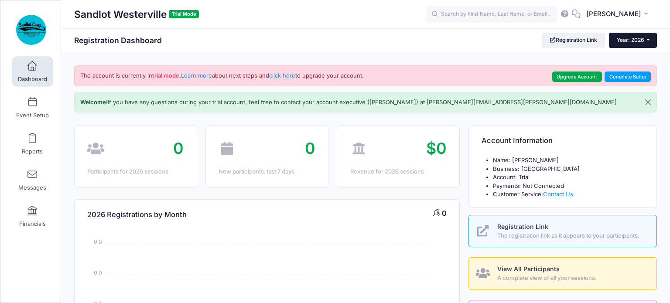
click at [625, 40] on span "Year: 2026" at bounding box center [629, 40] width 27 height 7
click at [629, 56] on link "Year: 2026" at bounding box center [637, 56] width 57 height 11
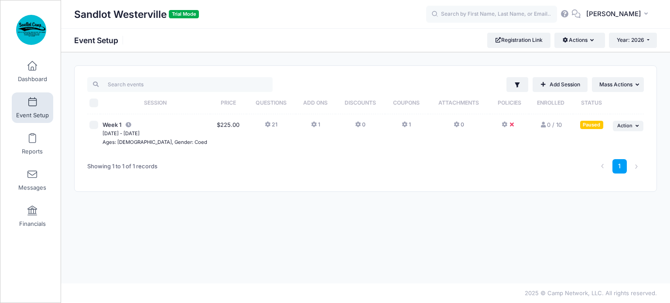
click at [640, 131] on td "... Action Resume Session Pause Session Edit Session Duplicate Session Delete S…" at bounding box center [627, 133] width 34 height 39
click at [639, 125] on icon "button" at bounding box center [637, 125] width 5 height 5
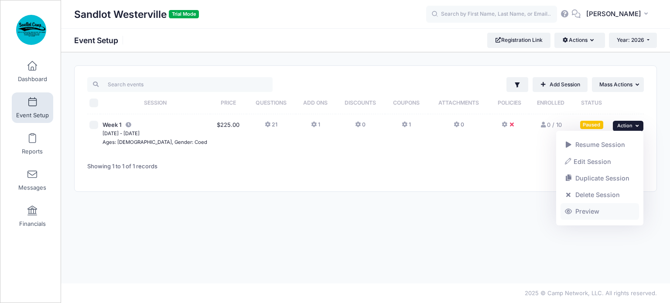
click at [583, 213] on link "Preview" at bounding box center [599, 211] width 79 height 17
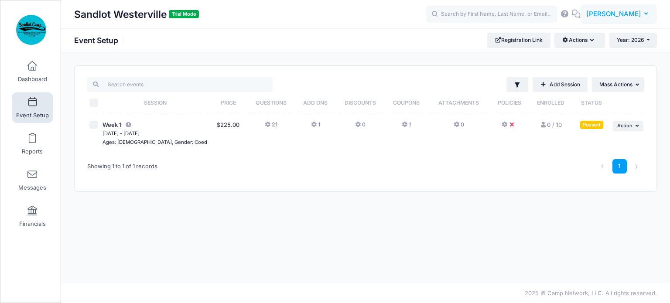
click at [649, 13] on button "EI [PERSON_NAME]" at bounding box center [618, 14] width 76 height 20
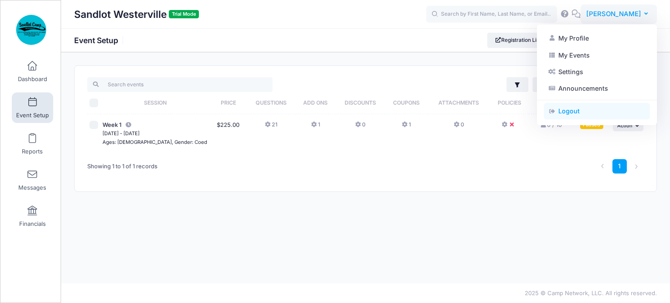
click at [570, 112] on link "Logout" at bounding box center [597, 111] width 106 height 17
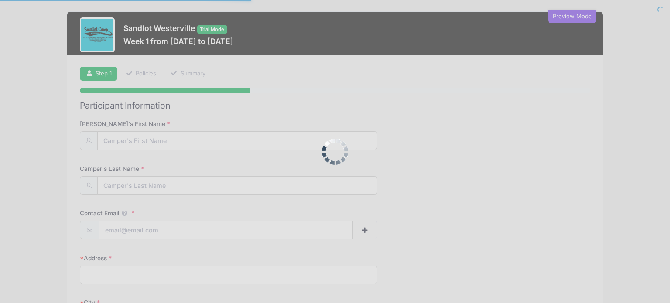
select select
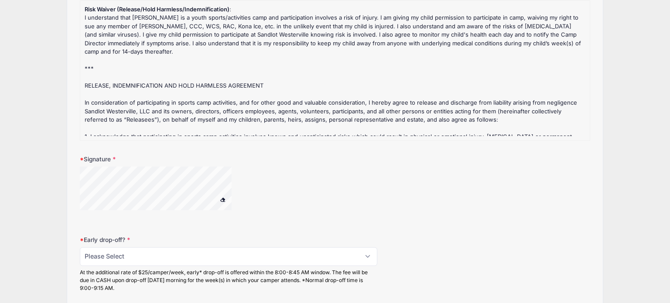
scroll to position [1288, 0]
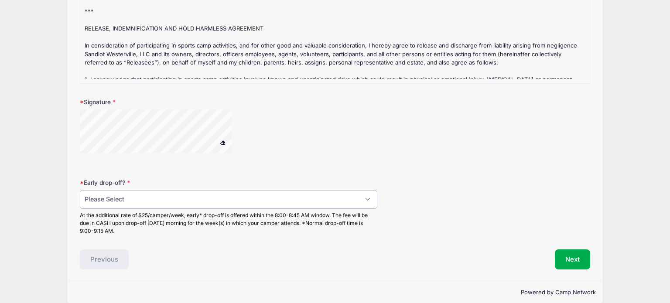
click at [361, 190] on select "Please Select No Yes" at bounding box center [228, 199] width 297 height 19
select select "No"
click at [80, 190] on select "Please Select No Yes" at bounding box center [228, 199] width 297 height 19
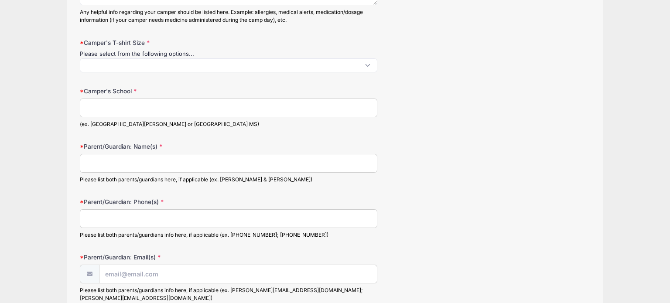
scroll to position [418, 0]
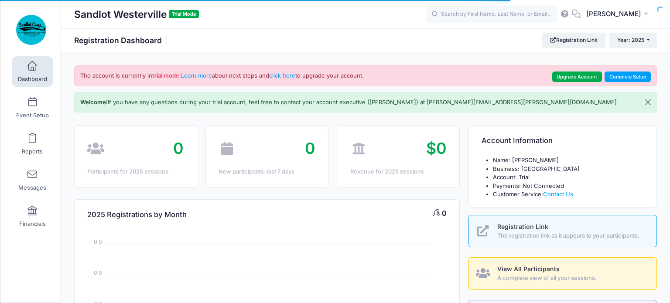
select select
click at [36, 113] on span "Event Setup" at bounding box center [32, 115] width 33 height 7
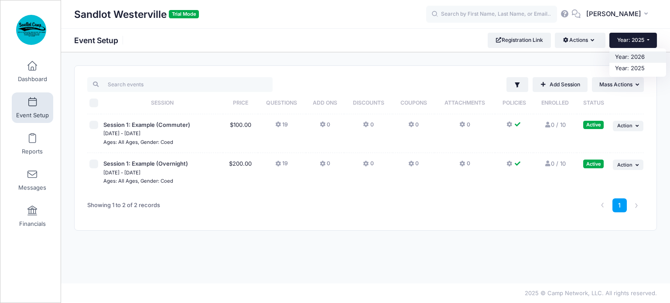
click at [637, 55] on link "Year: 2026" at bounding box center [637, 56] width 57 height 11
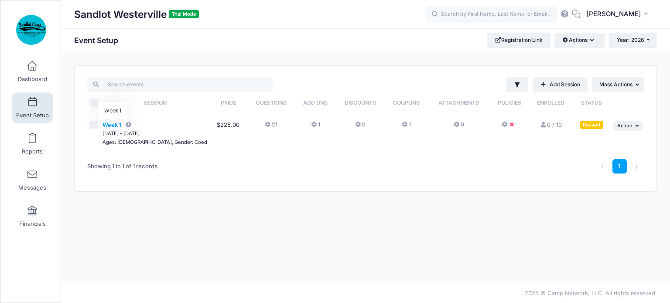
click at [116, 127] on span "Week 1" at bounding box center [111, 124] width 19 height 7
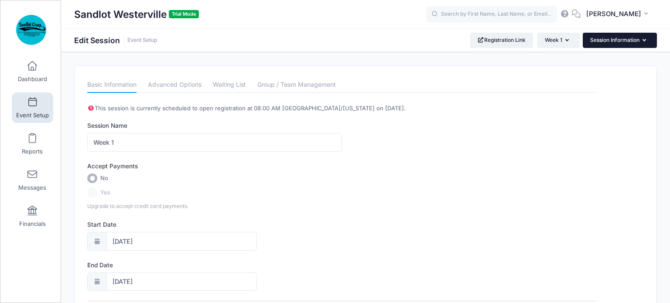
click at [604, 45] on button "Session Information" at bounding box center [619, 40] width 74 height 15
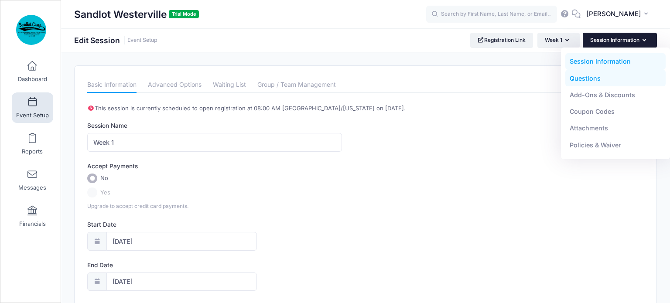
click at [591, 82] on link "Questions" at bounding box center [615, 78] width 101 height 17
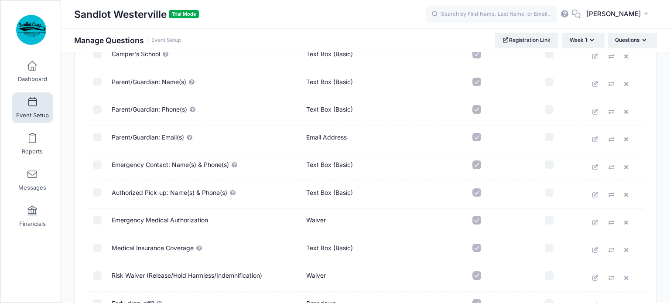
scroll to position [467, 0]
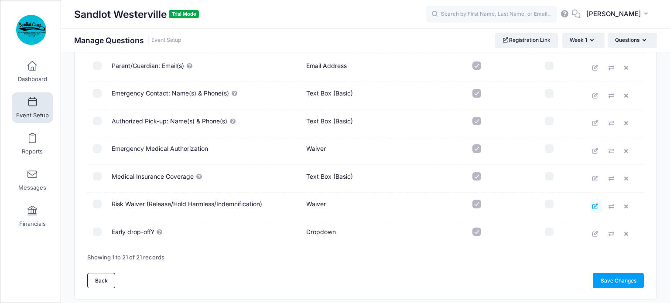
click at [595, 205] on icon at bounding box center [595, 207] width 7 height 6
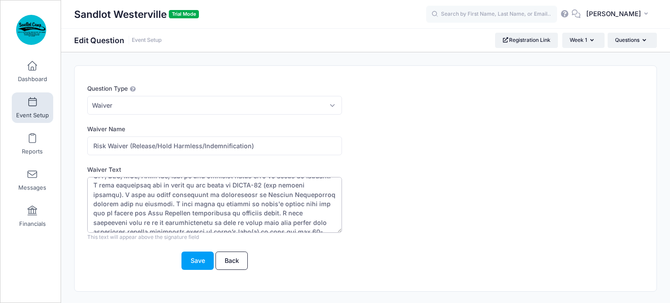
scroll to position [46, 0]
drag, startPoint x: 90, startPoint y: 186, endPoint x: 327, endPoint y: 220, distance: 239.2
click at [327, 220] on textarea "Waiver Text" at bounding box center [214, 205] width 255 height 56
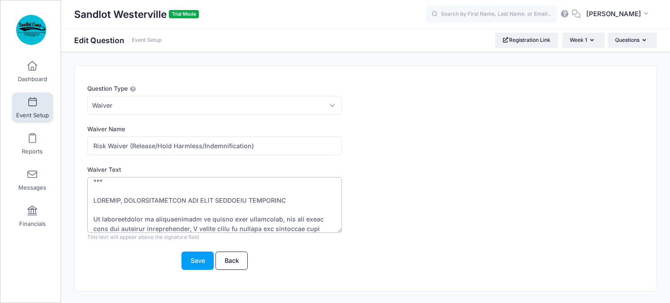
drag, startPoint x: 104, startPoint y: 185, endPoint x: 299, endPoint y: 206, distance: 196.5
click at [299, 206] on textarea "Waiver Text" at bounding box center [214, 205] width 255 height 56
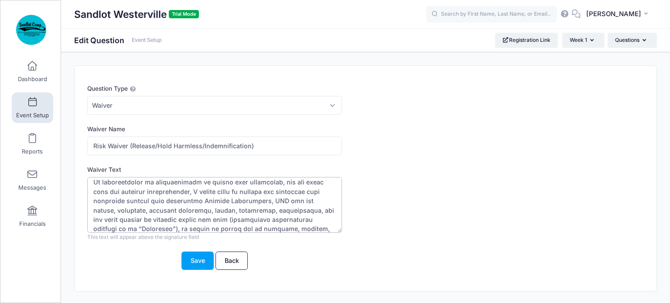
scroll to position [29, 0]
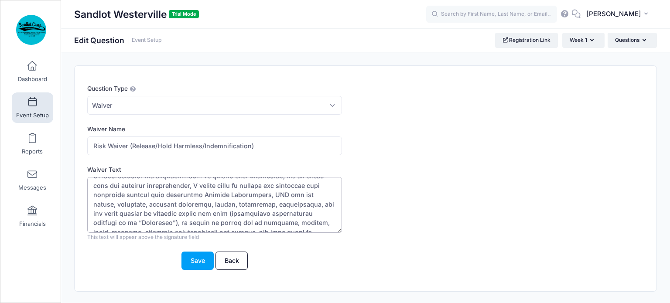
drag, startPoint x: 166, startPoint y: 212, endPoint x: 316, endPoint y: 212, distance: 149.5
click at [316, 212] on textarea "Waiver Text" at bounding box center [214, 205] width 255 height 56
paste textarea "(including, but not limited to: Central College Christian, Westerville Schools …"
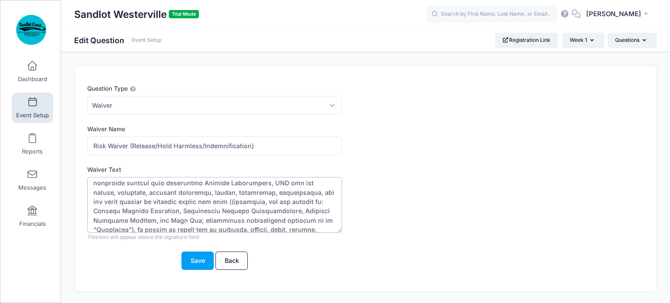
scroll to position [45, 0]
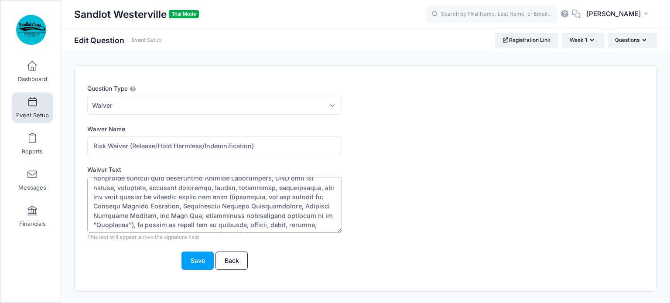
click at [167, 197] on textarea "Waiver Text" at bounding box center [214, 205] width 255 height 56
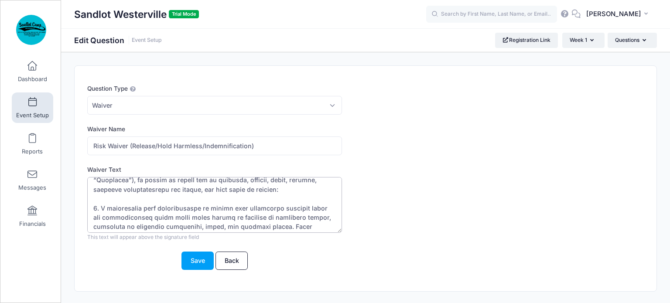
scroll to position [115, 0]
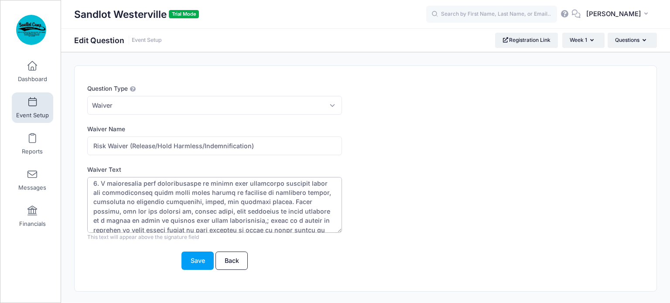
click at [187, 219] on textarea "Waiver Text" at bounding box center [214, 205] width 255 height 56
type textarea "RELEASE, INDEMNIFICATION AND HOLD HARMLESS AGREEMENT In consideration of partic…"
click at [194, 261] on button "Save" at bounding box center [197, 261] width 32 height 19
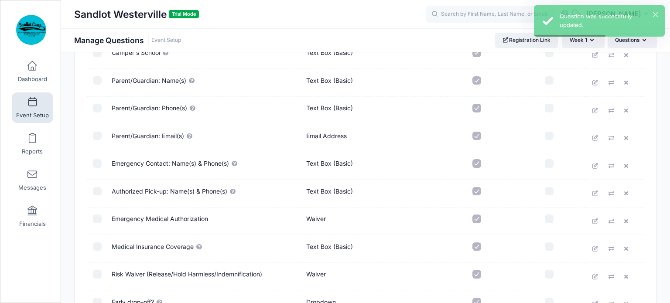
scroll to position [494, 0]
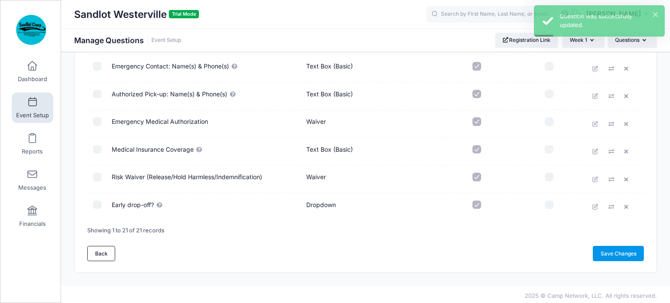
click at [616, 251] on link "Save Changes" at bounding box center [617, 253] width 51 height 15
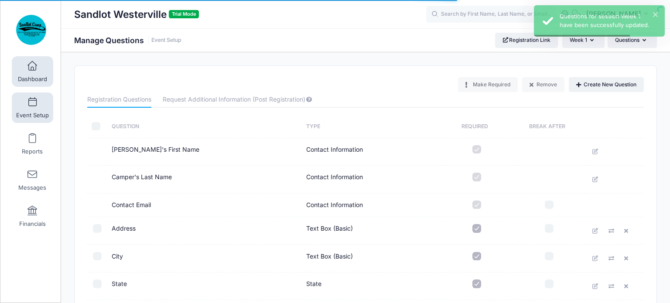
click at [37, 72] on link "Dashboard" at bounding box center [32, 71] width 41 height 31
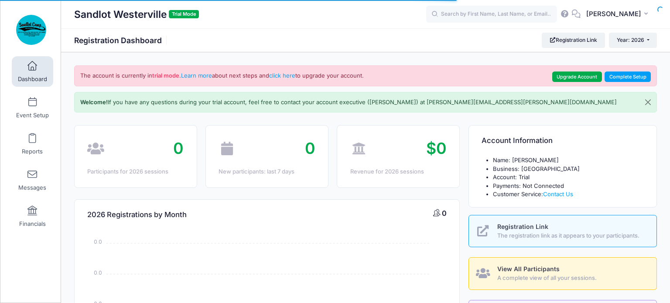
select select
click at [36, 108] on link "Event Setup" at bounding box center [32, 107] width 41 height 31
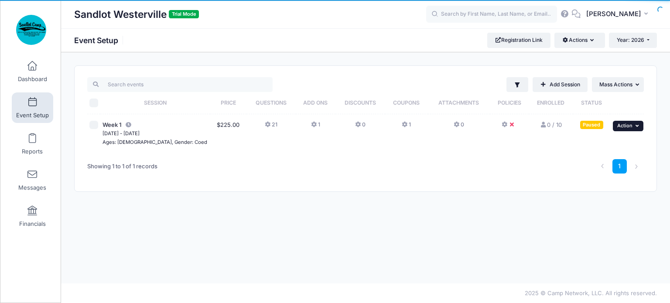
click at [638, 126] on icon "button" at bounding box center [637, 125] width 5 height 5
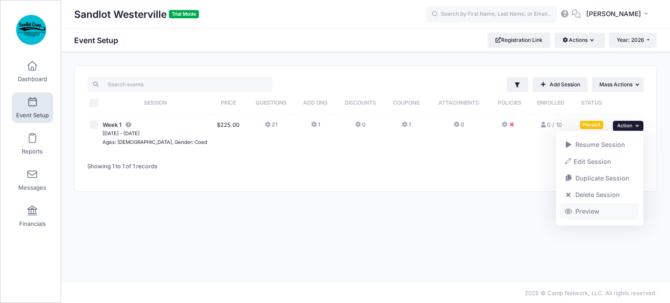
click at [598, 210] on link "Preview" at bounding box center [599, 211] width 79 height 17
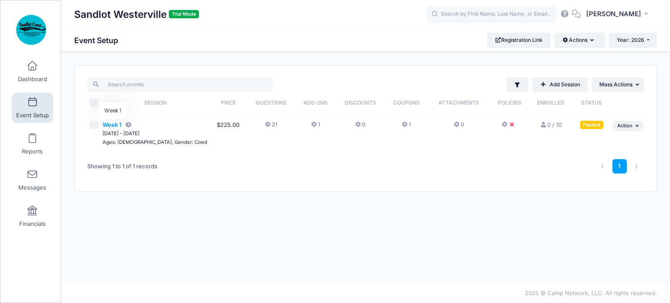
click at [116, 125] on span "Week 1" at bounding box center [111, 124] width 19 height 7
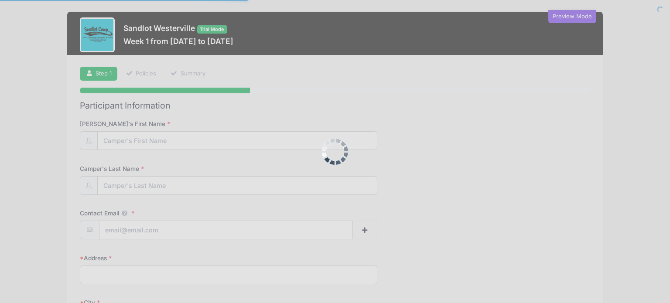
select select
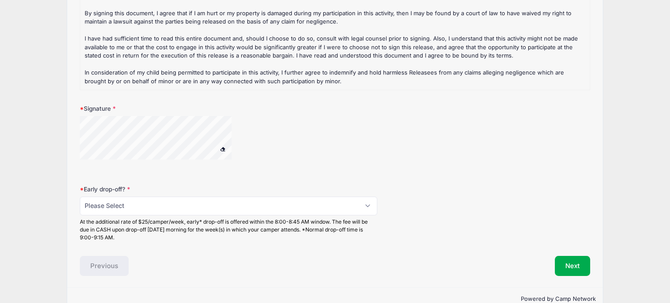
scroll to position [1288, 0]
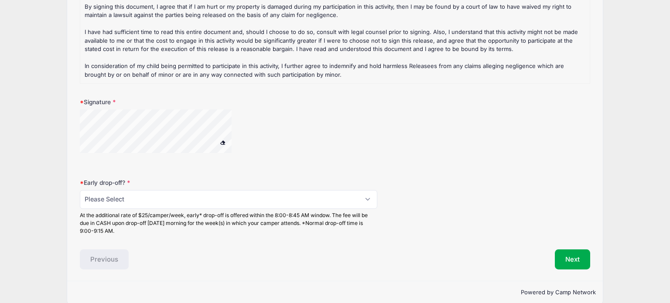
click at [224, 140] on span at bounding box center [223, 142] width 6 height 5
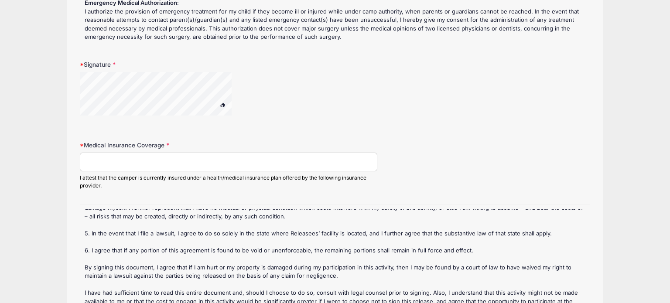
scroll to position [1043, 0]
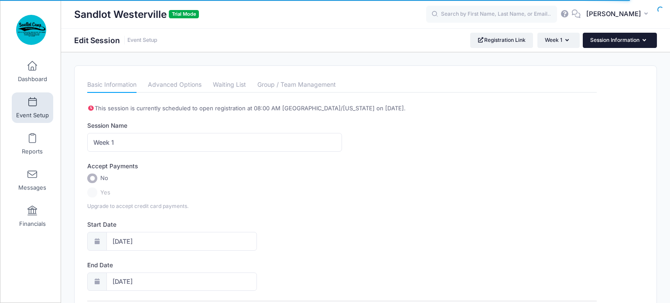
click at [612, 40] on button "Session Information" at bounding box center [619, 40] width 74 height 15
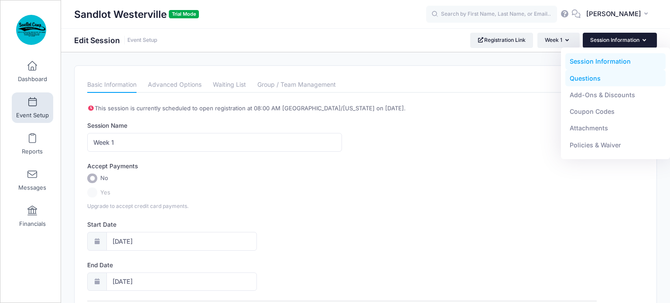
click at [583, 78] on link "Questions" at bounding box center [615, 78] width 101 height 17
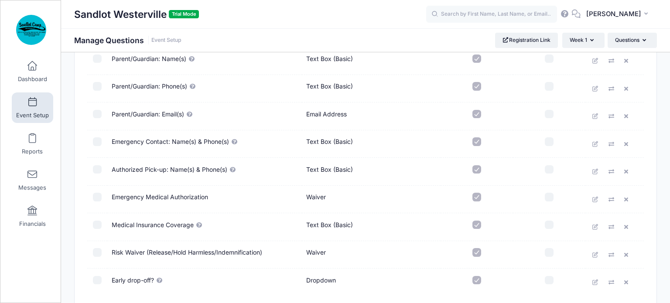
scroll to position [457, 0]
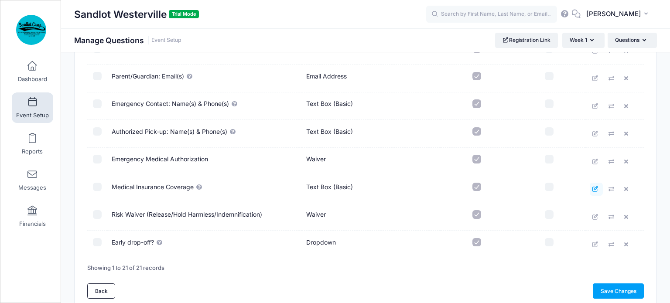
click at [594, 187] on icon at bounding box center [595, 189] width 7 height 6
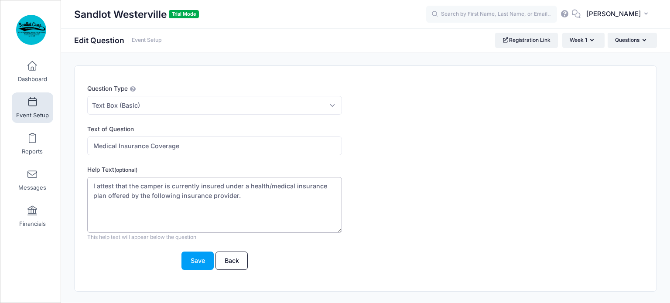
drag, startPoint x: 150, startPoint y: 194, endPoint x: 178, endPoint y: 191, distance: 28.1
click at [178, 191] on textarea "I attest that the camper is currently insured under a health/medical insurance …" at bounding box center [214, 205] width 255 height 56
click at [206, 194] on textarea "I attest that the camper is currently insured under a health/medical insurance …" at bounding box center [214, 205] width 255 height 56
click at [129, 185] on textarea "I attest that the camper is currently insured under a health/medical insurance …" at bounding box center [214, 205] width 255 height 56
drag, startPoint x: 128, startPoint y: 184, endPoint x: 163, endPoint y: 186, distance: 34.5
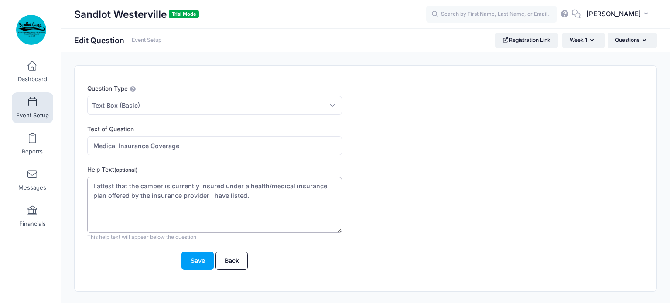
click at [163, 186] on textarea "I attest that the camper is currently insured under a health/medical insurance …" at bounding box center [214, 205] width 255 height 56
drag, startPoint x: 189, startPoint y: 182, endPoint x: 206, endPoint y: 184, distance: 17.1
click at [206, 184] on textarea "I attest that the camper is currently insured under a health/medical insurance …" at bounding box center [214, 205] width 255 height 56
drag, startPoint x: 285, startPoint y: 183, endPoint x: 318, endPoint y: 184, distance: 32.7
click at [319, 183] on textarea "I attest that the camper is currently insured under a health/medical insurance …" at bounding box center [214, 205] width 255 height 56
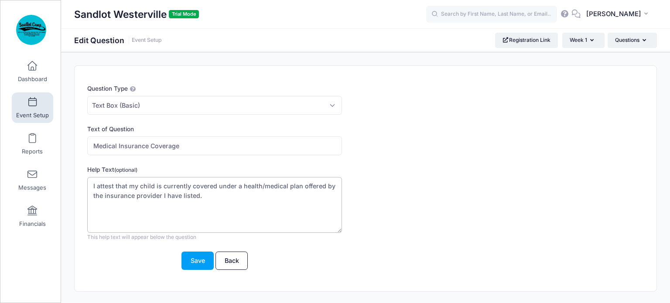
click at [207, 193] on textarea "I attest that the camper is currently insured under a health/medical insurance …" at bounding box center [214, 205] width 255 height 56
type textarea "I attest that my child is currently covered under a health/medical plan offered…"
click at [195, 261] on button "Save" at bounding box center [197, 261] width 32 height 19
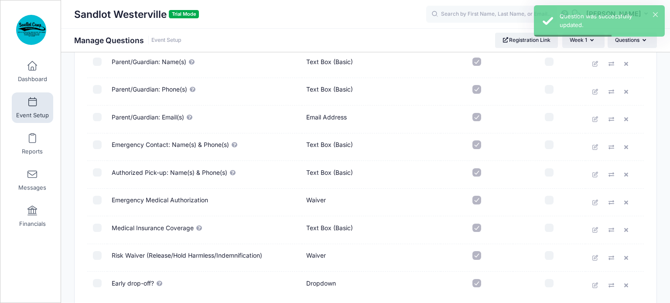
scroll to position [494, 0]
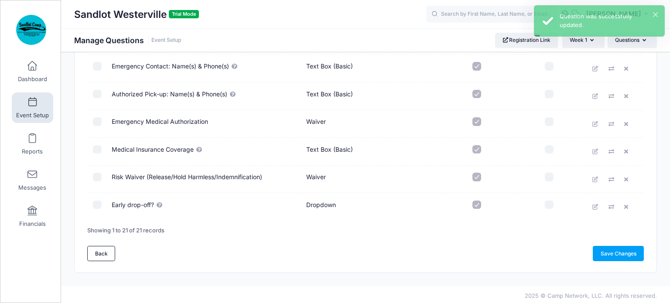
click at [613, 251] on link "Save Changes" at bounding box center [617, 253] width 51 height 15
